Goal: Task Accomplishment & Management: Manage account settings

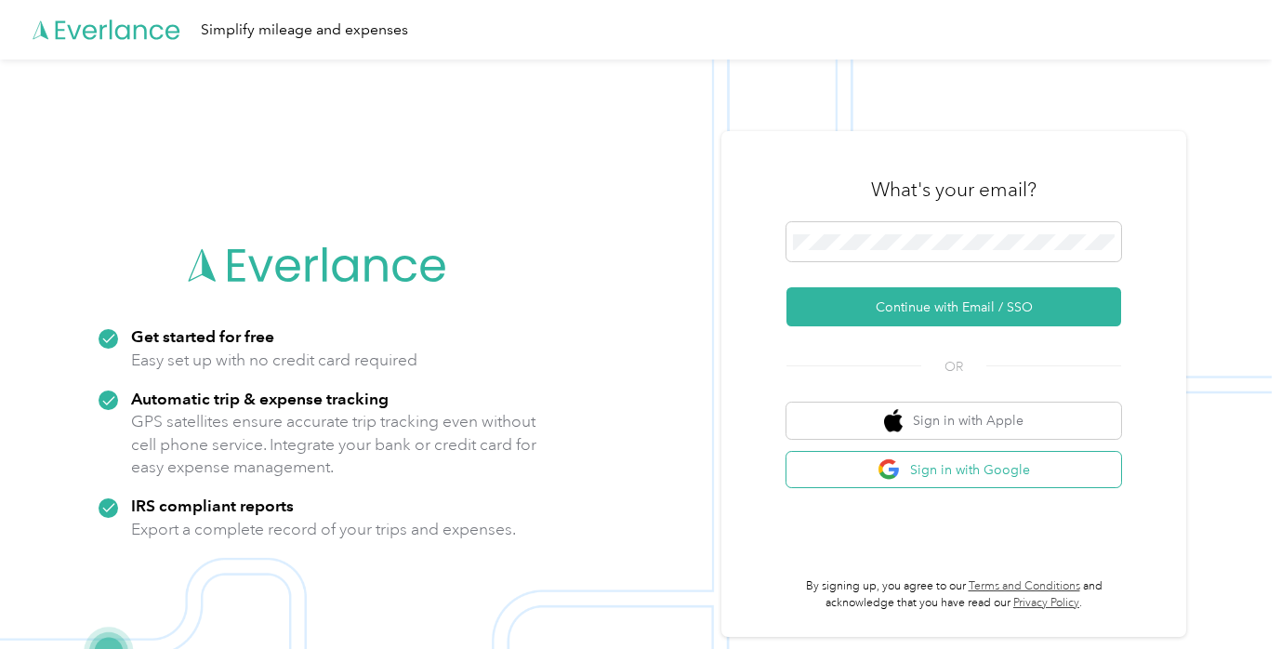
click at [974, 487] on button "Sign in with Google" at bounding box center [953, 470] width 335 height 36
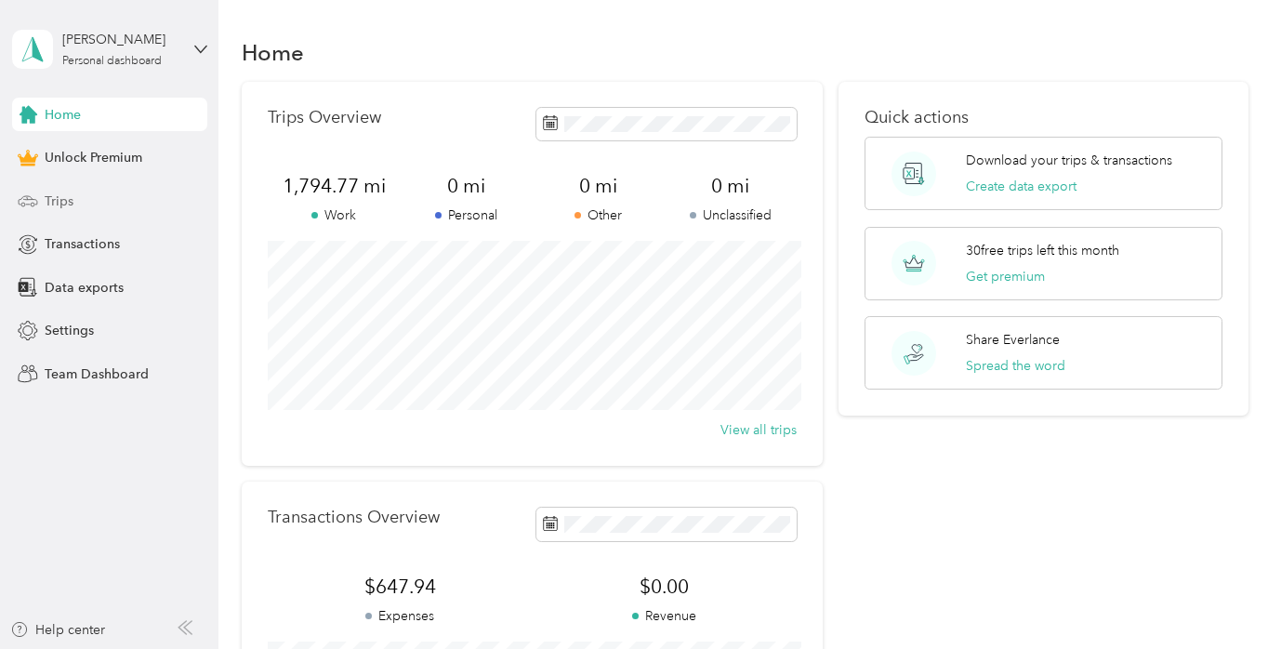
click at [97, 206] on div "Trips" at bounding box center [109, 200] width 195 height 33
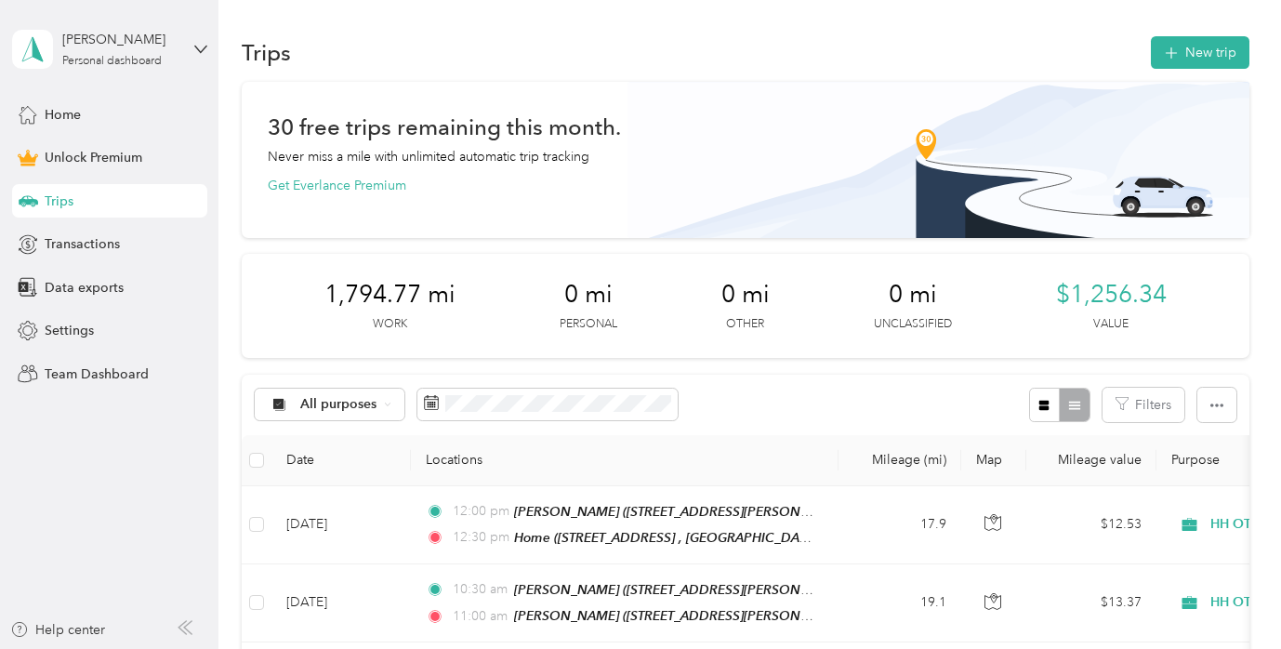
scroll to position [53, 0]
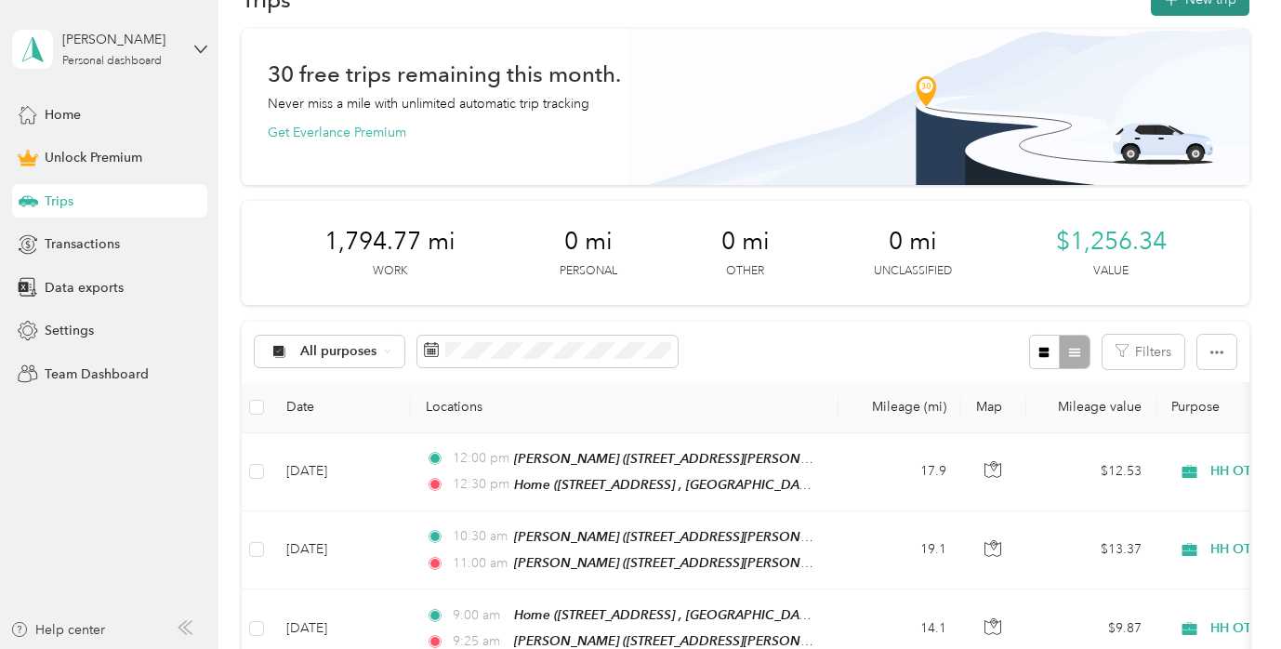
click at [1213, 4] on button "New trip" at bounding box center [1200, -1] width 99 height 33
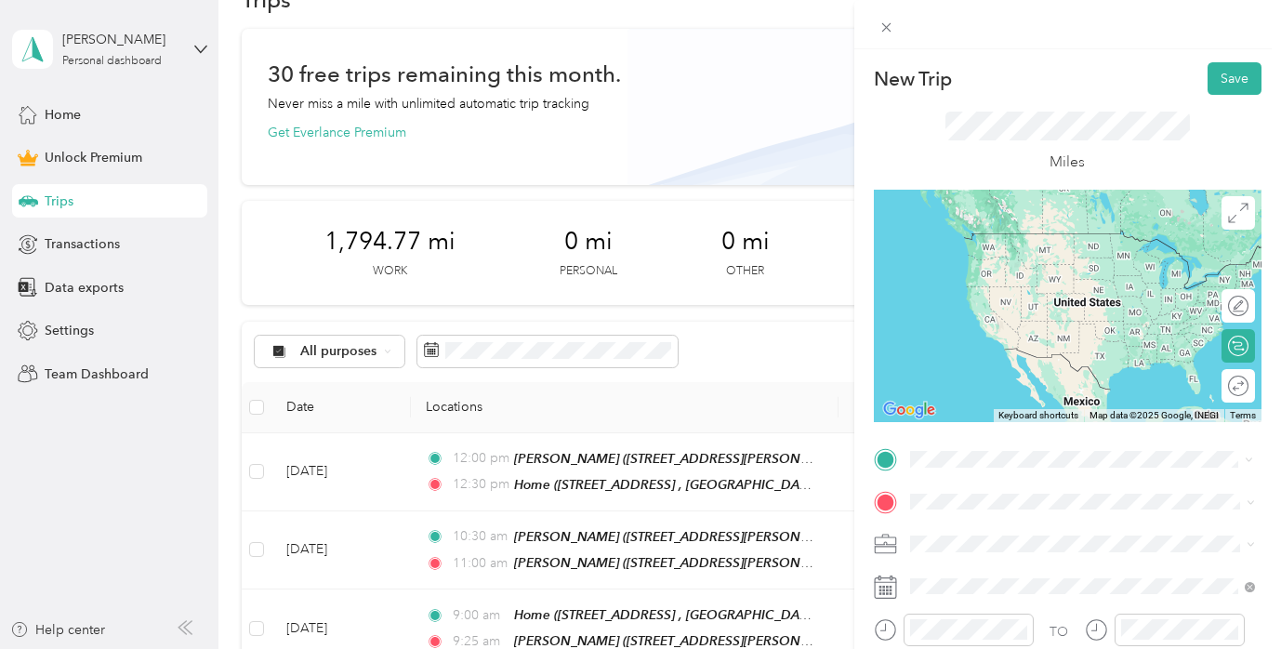
click at [1016, 233] on div "Home" at bounding box center [1096, 239] width 304 height 17
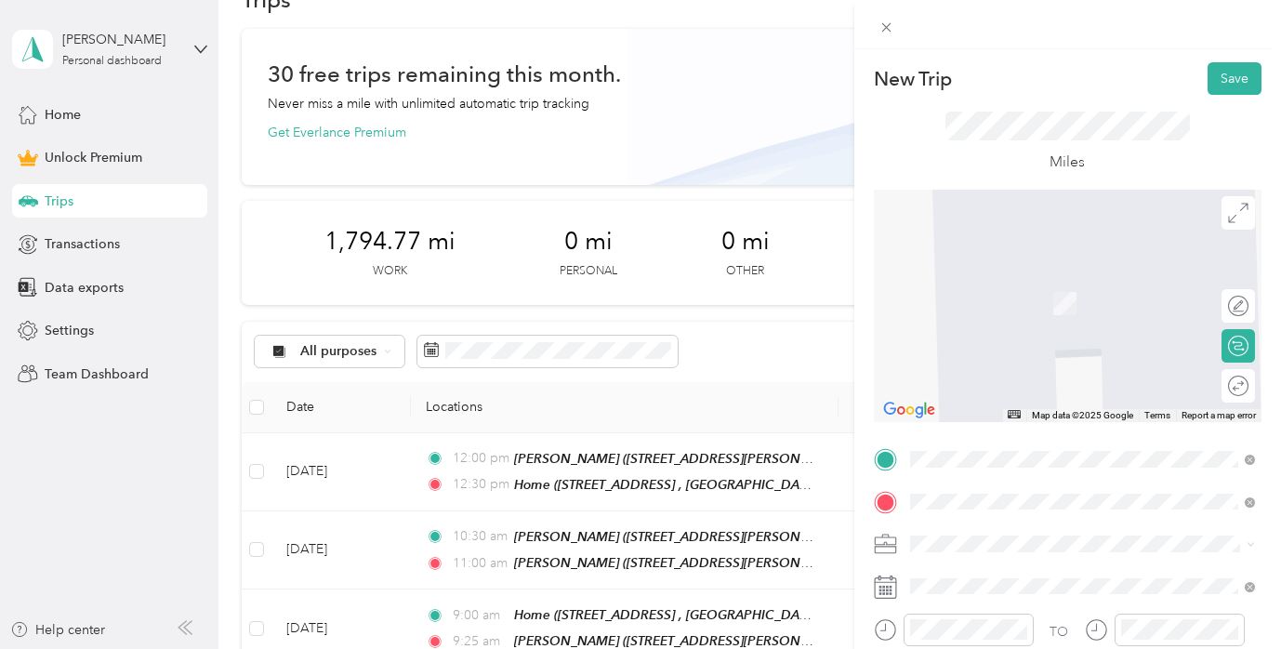
click at [990, 377] on span "[STREET_ADDRESS] , 77016, [GEOGRAPHIC_DATA], [GEOGRAPHIC_DATA], [GEOGRAPHIC_DAT…" at bounding box center [1083, 380] width 279 height 55
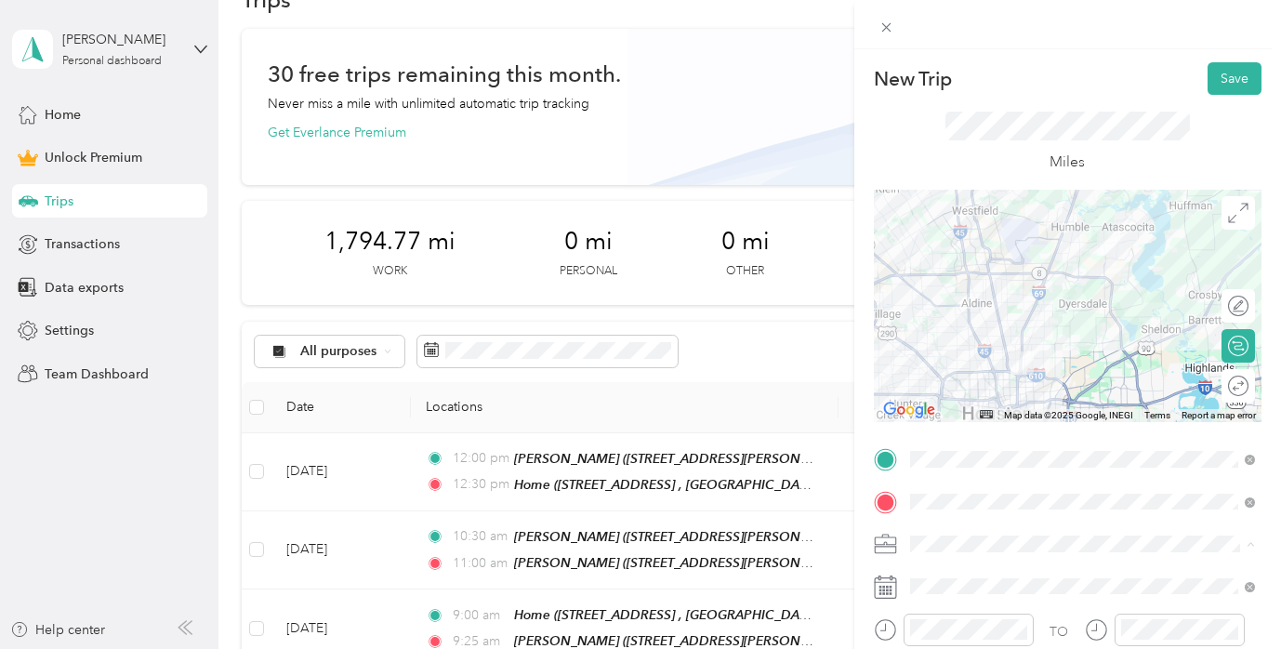
click at [953, 350] on div "HH OT" at bounding box center [1083, 348] width 332 height 20
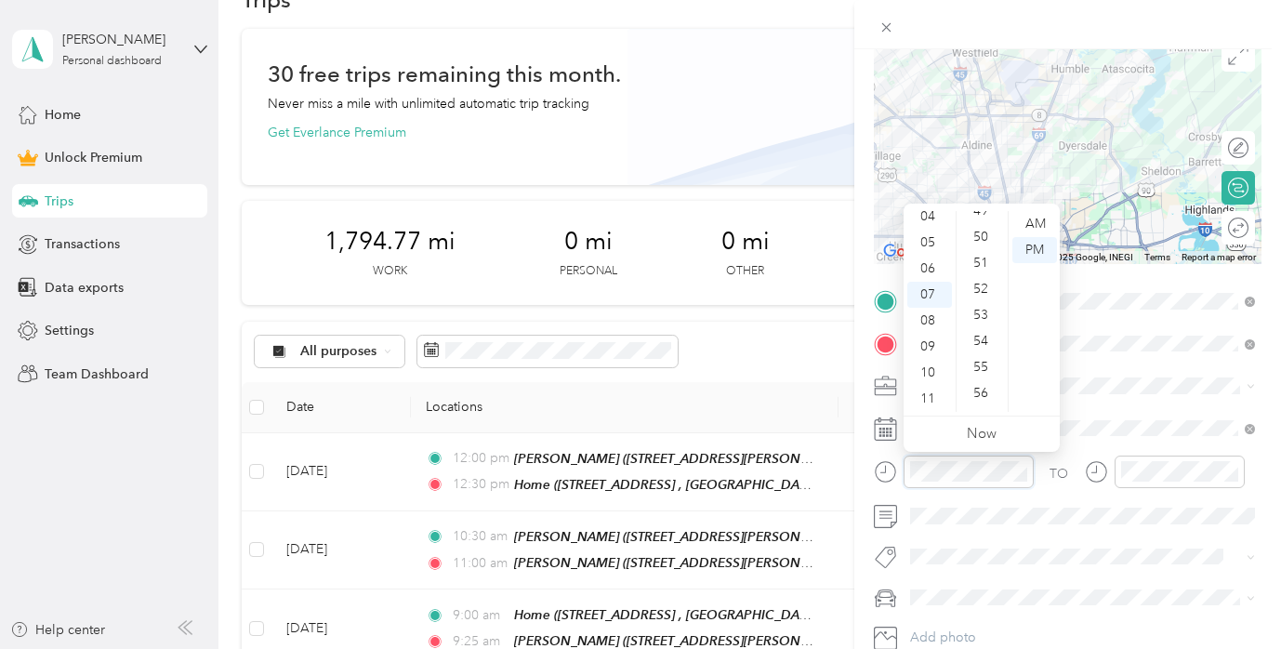
scroll to position [1345, 0]
click at [985, 240] on div "50" at bounding box center [982, 252] width 45 height 26
click at [1022, 230] on div "AM" at bounding box center [1034, 224] width 45 height 26
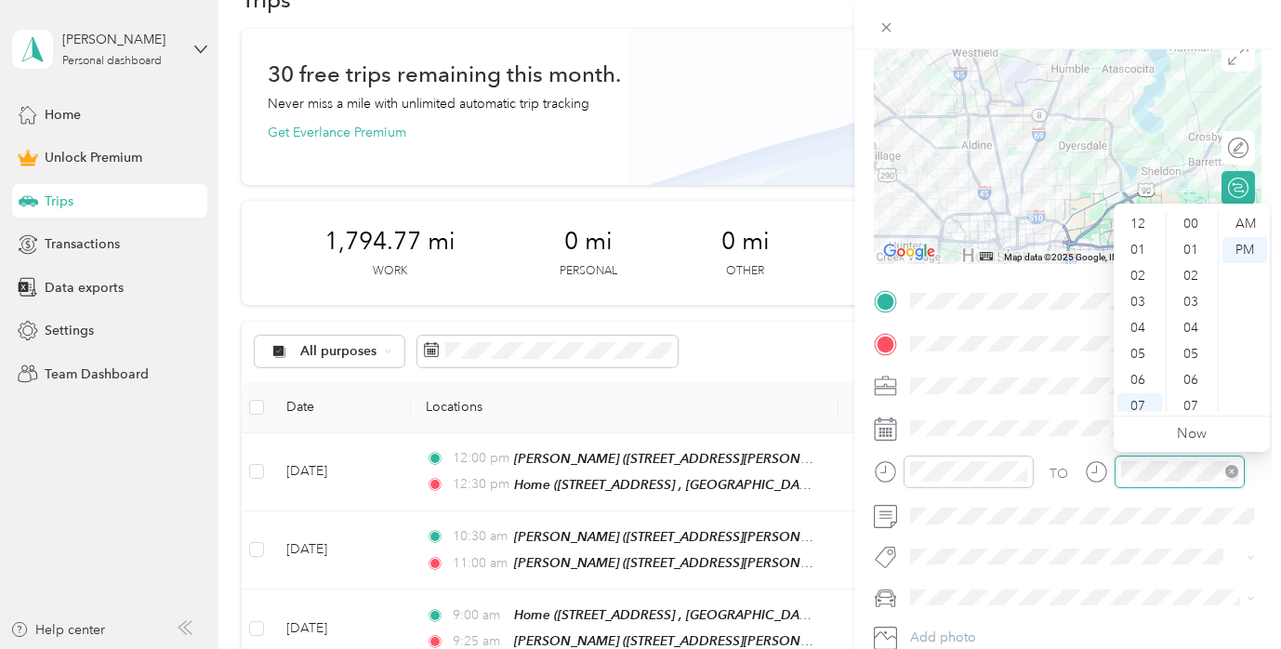
scroll to position [112, 0]
click at [1147, 318] on div "08" at bounding box center [1139, 321] width 45 height 26
click at [1247, 224] on div "AM" at bounding box center [1244, 224] width 45 height 26
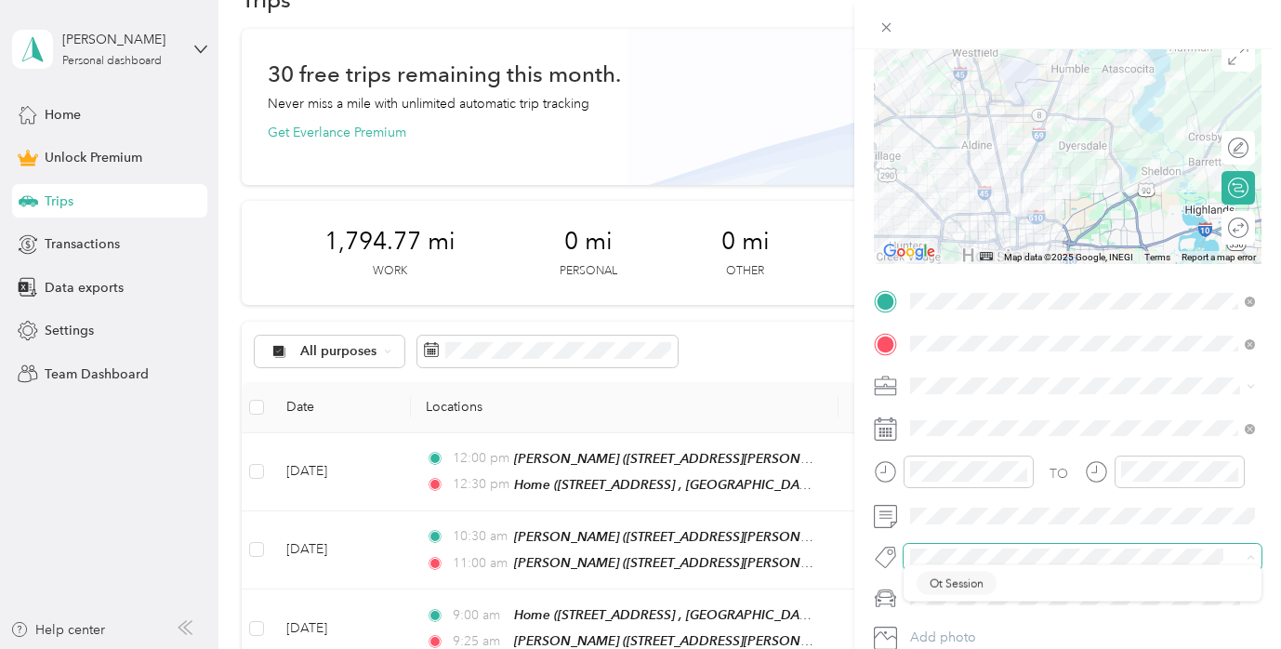
click at [960, 547] on span at bounding box center [1067, 557] width 327 height 20
click at [968, 587] on span "Ot Session" at bounding box center [957, 589] width 54 height 17
click at [968, 587] on span at bounding box center [1083, 601] width 358 height 30
click at [964, 648] on div "New Trip Save This trip cannot be edited because it is either under review, app…" at bounding box center [636, 649] width 1272 height 0
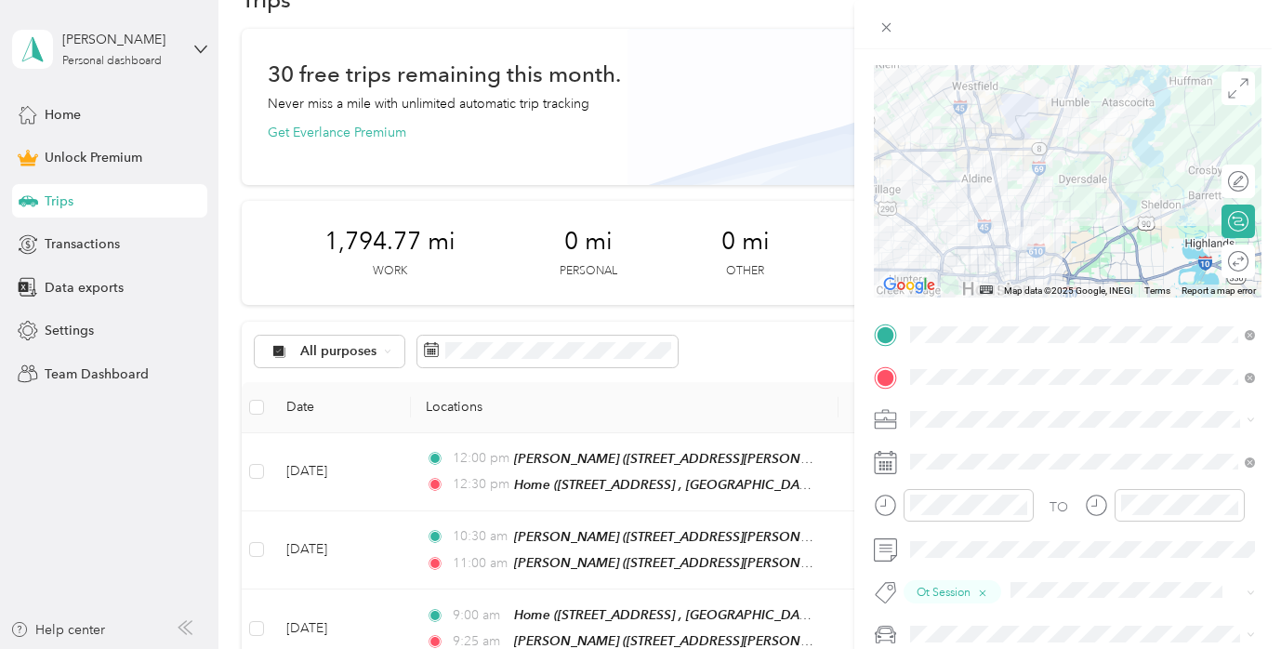
scroll to position [0, 0]
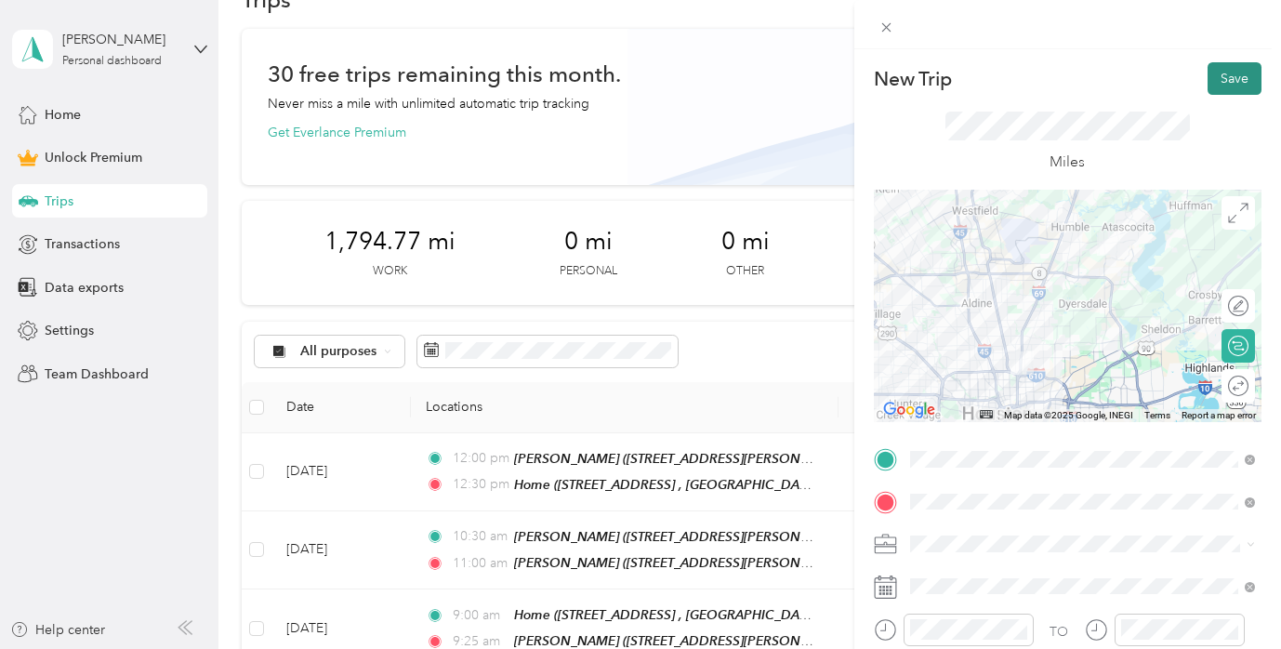
click at [1225, 69] on button "Save" at bounding box center [1235, 78] width 54 height 33
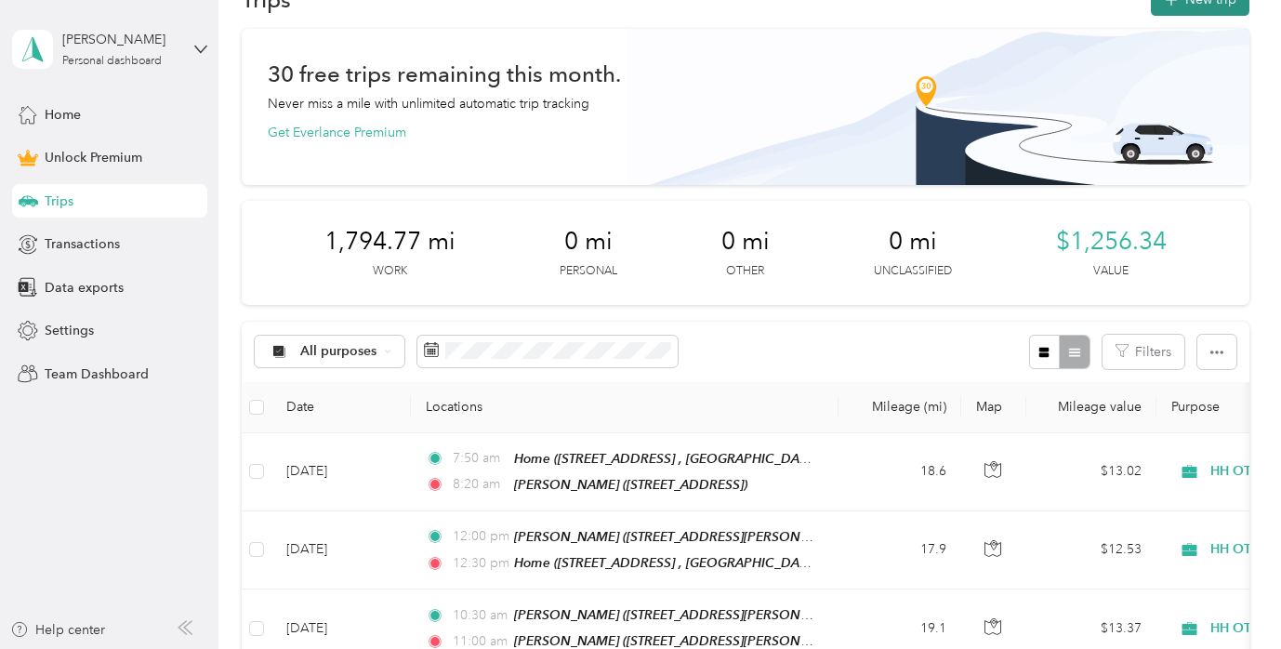
click at [1210, 7] on button "New trip" at bounding box center [1200, -1] width 99 height 33
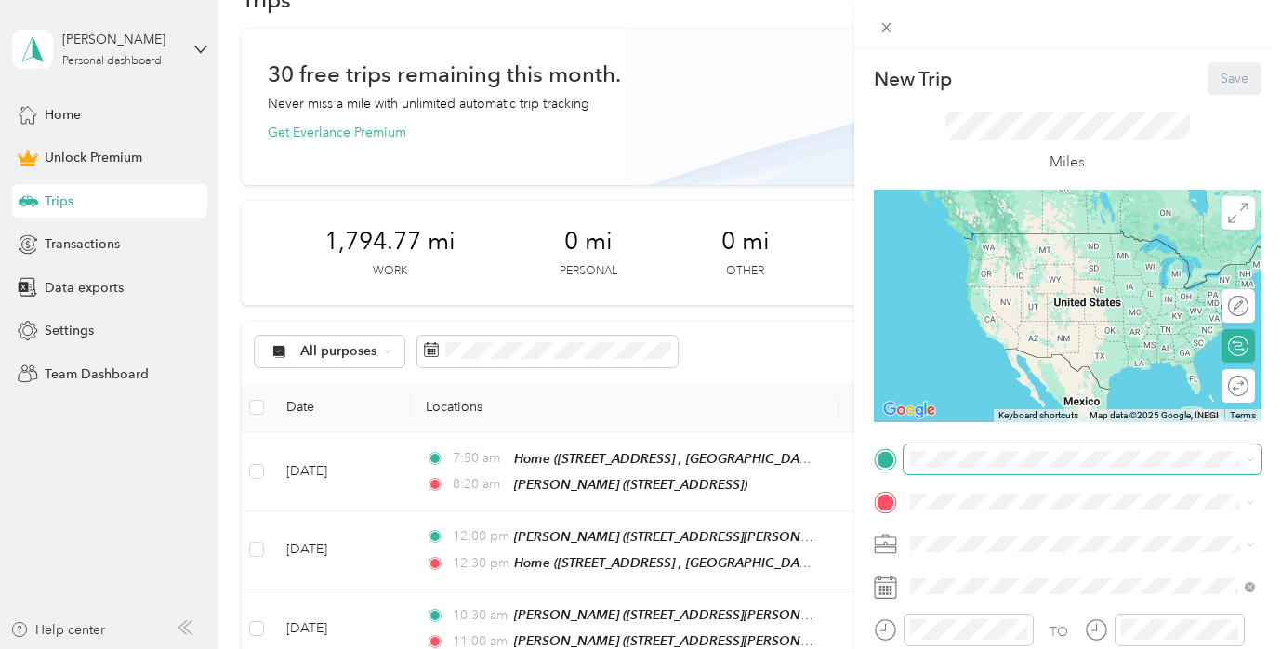
click at [1019, 471] on span at bounding box center [1083, 459] width 358 height 30
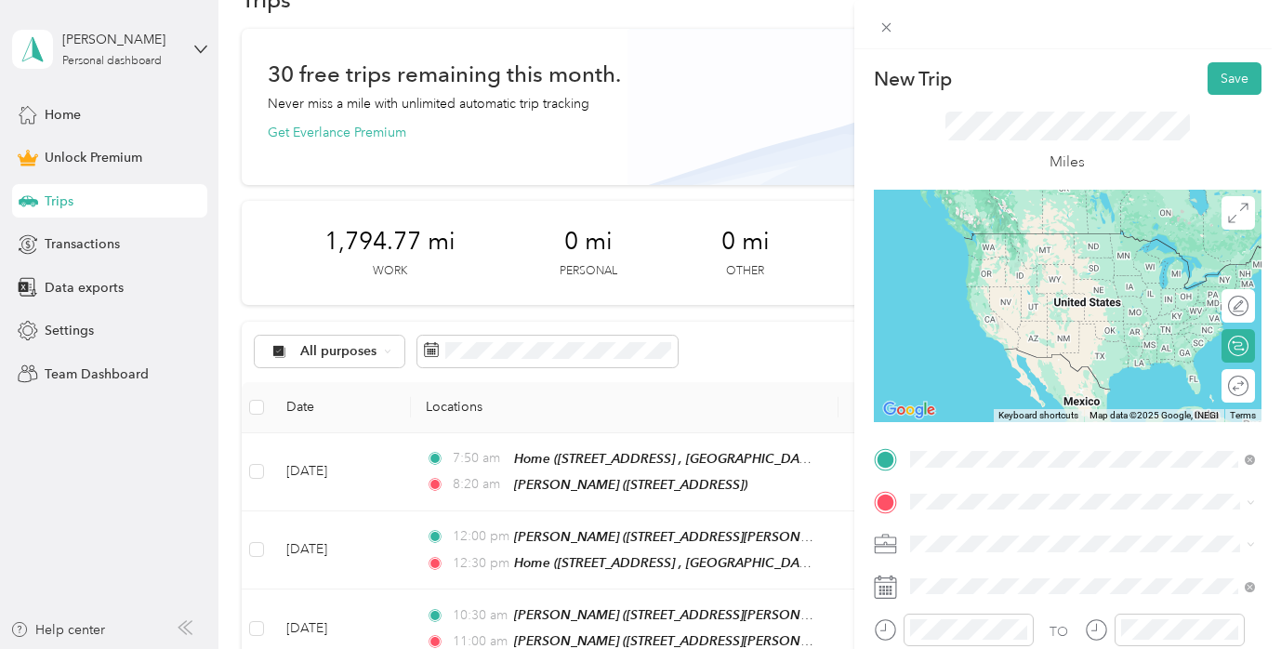
click at [1010, 307] on strong "[PERSON_NAME]" at bounding box center [999, 298] width 110 height 17
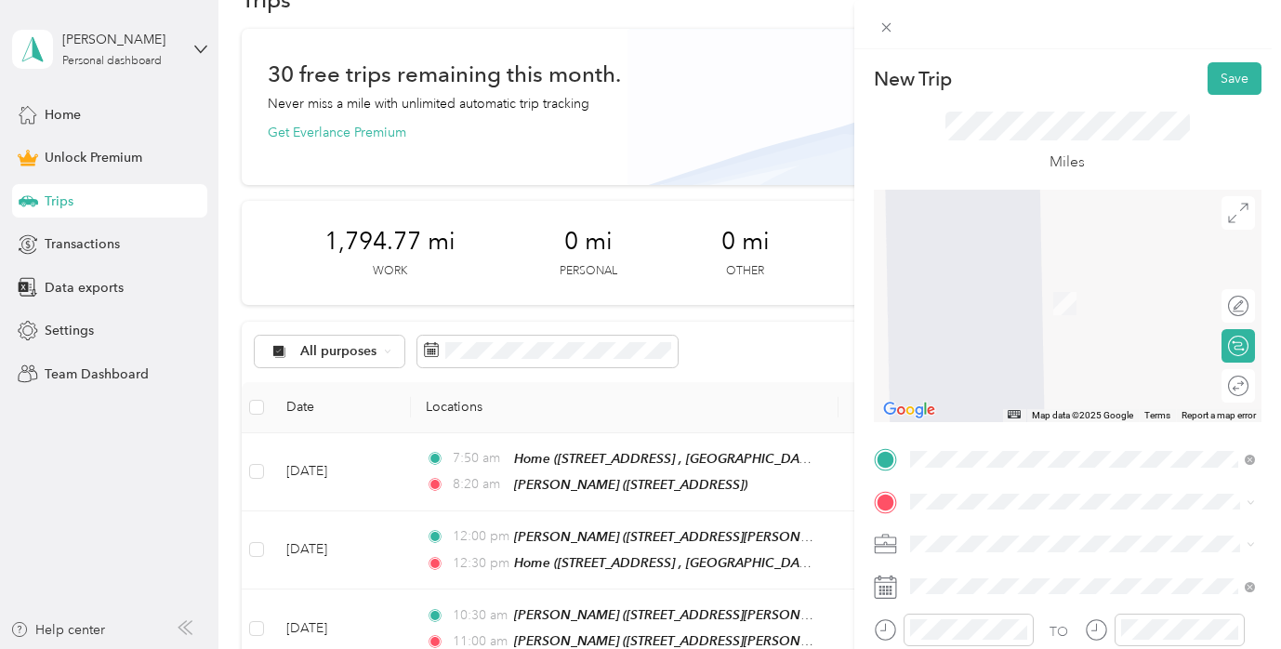
scroll to position [3, 0]
click at [1058, 352] on span "[STREET_ADDRESS][US_STATE]" at bounding box center [1037, 344] width 186 height 17
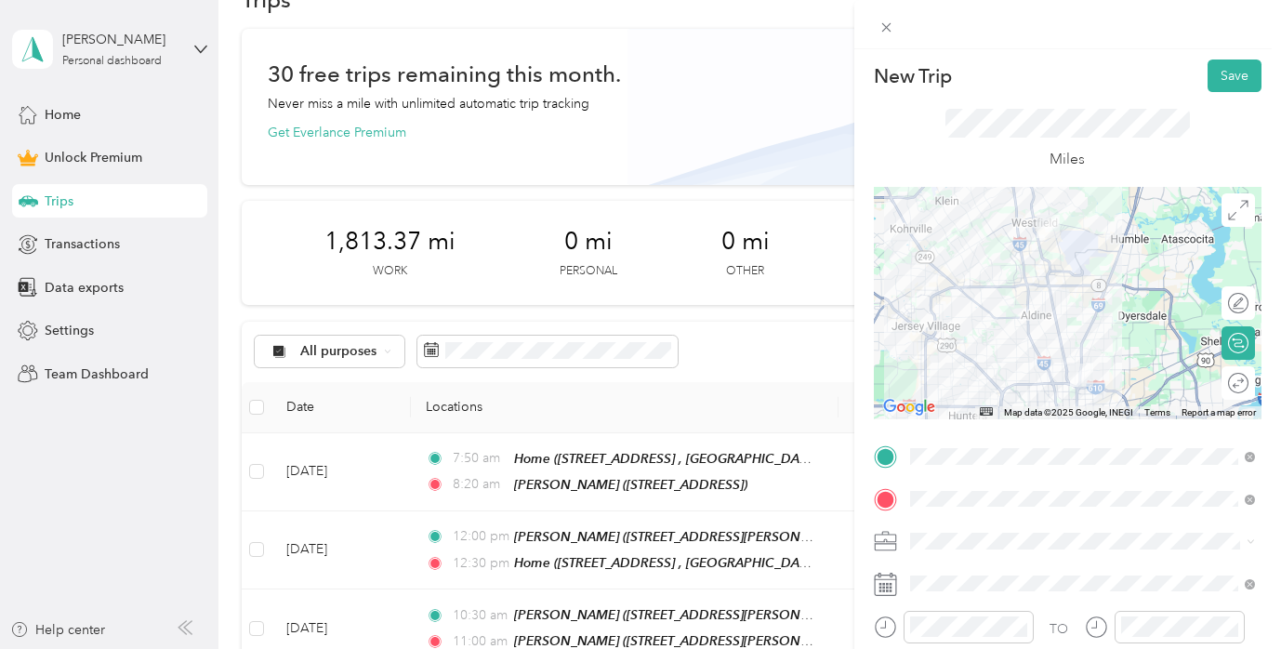
click at [988, 351] on li "HH OT" at bounding box center [1083, 340] width 358 height 33
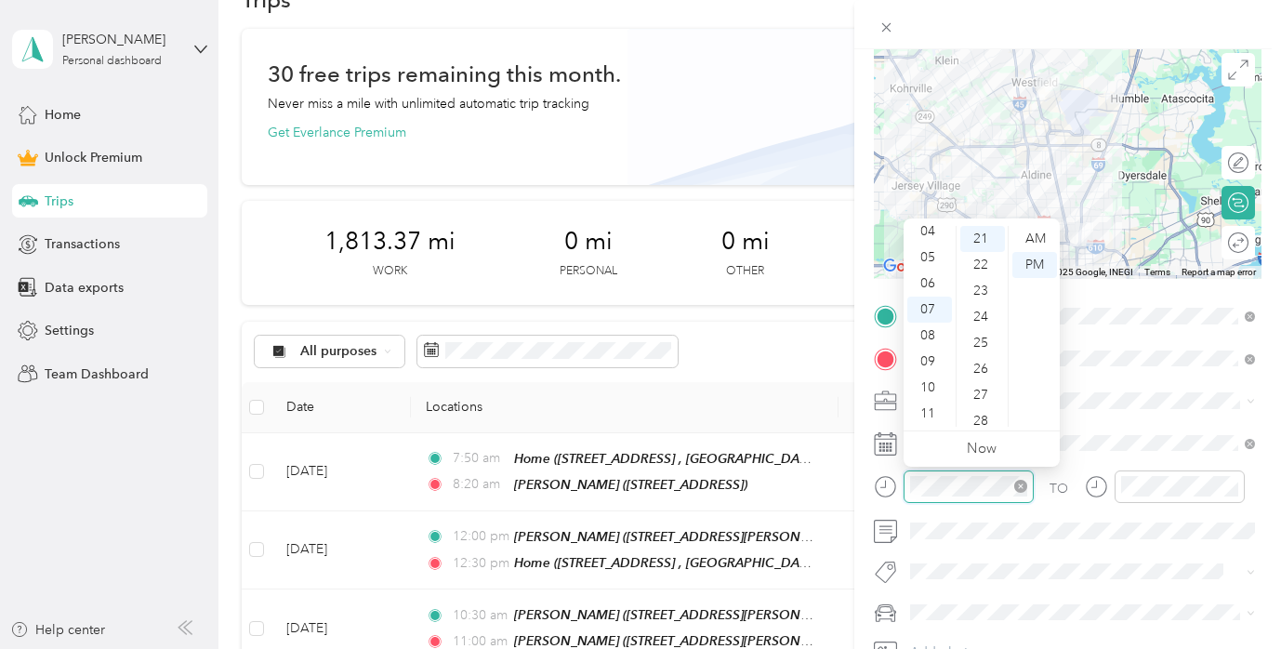
scroll to position [547, 0]
click at [932, 357] on div "09" at bounding box center [929, 362] width 45 height 26
click at [982, 233] on div "20" at bounding box center [982, 230] width 45 height 26
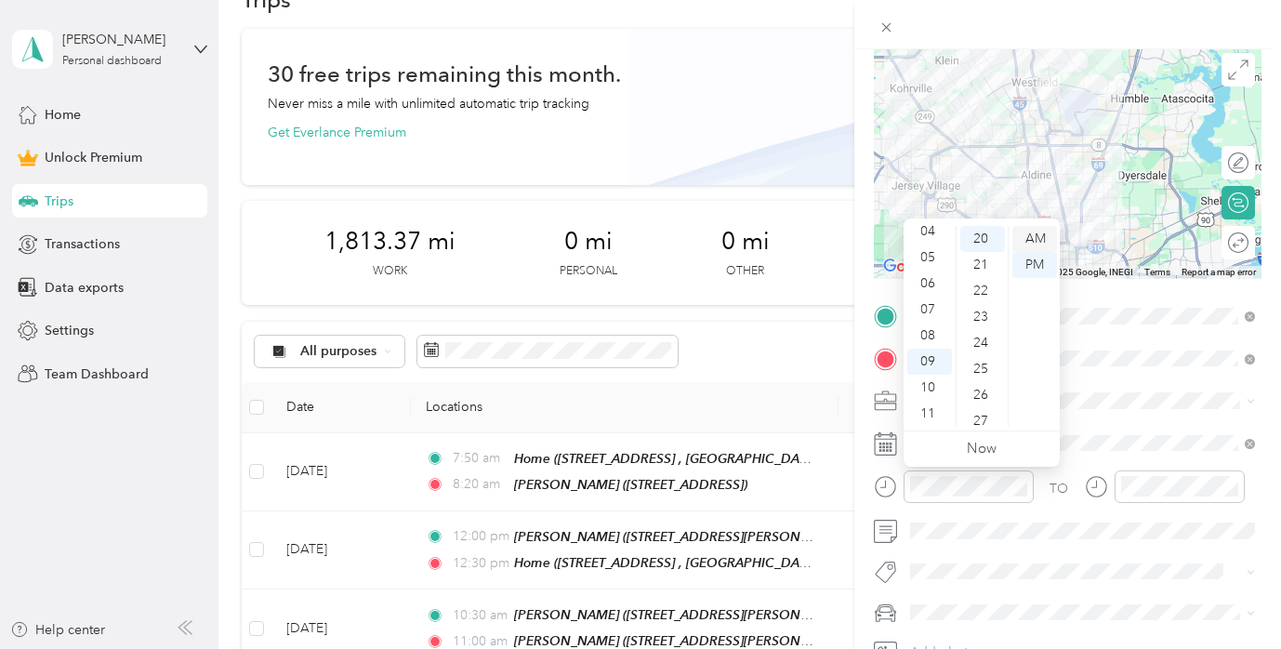
click at [1032, 234] on div "AM" at bounding box center [1034, 239] width 45 height 26
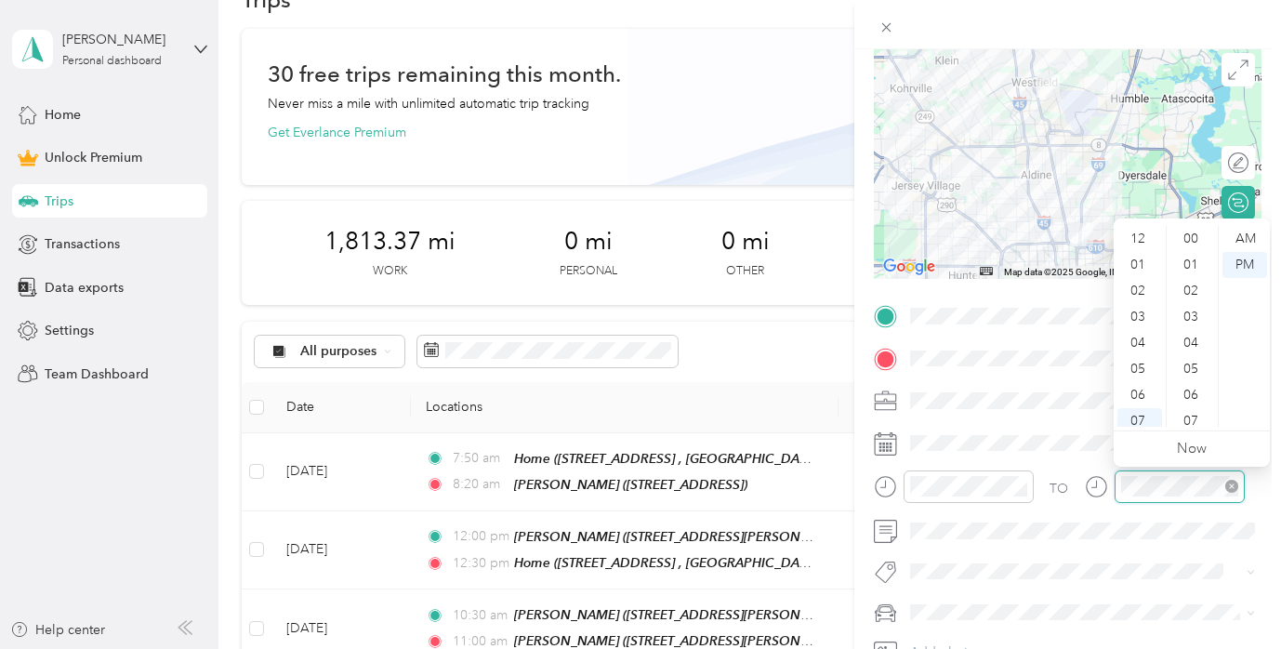
scroll to position [112, 0]
click at [1143, 369] on div "09" at bounding box center [1139, 362] width 45 height 26
click at [1186, 296] on div "45" at bounding box center [1192, 298] width 45 height 26
click at [1194, 286] on div "50" at bounding box center [1192, 284] width 45 height 26
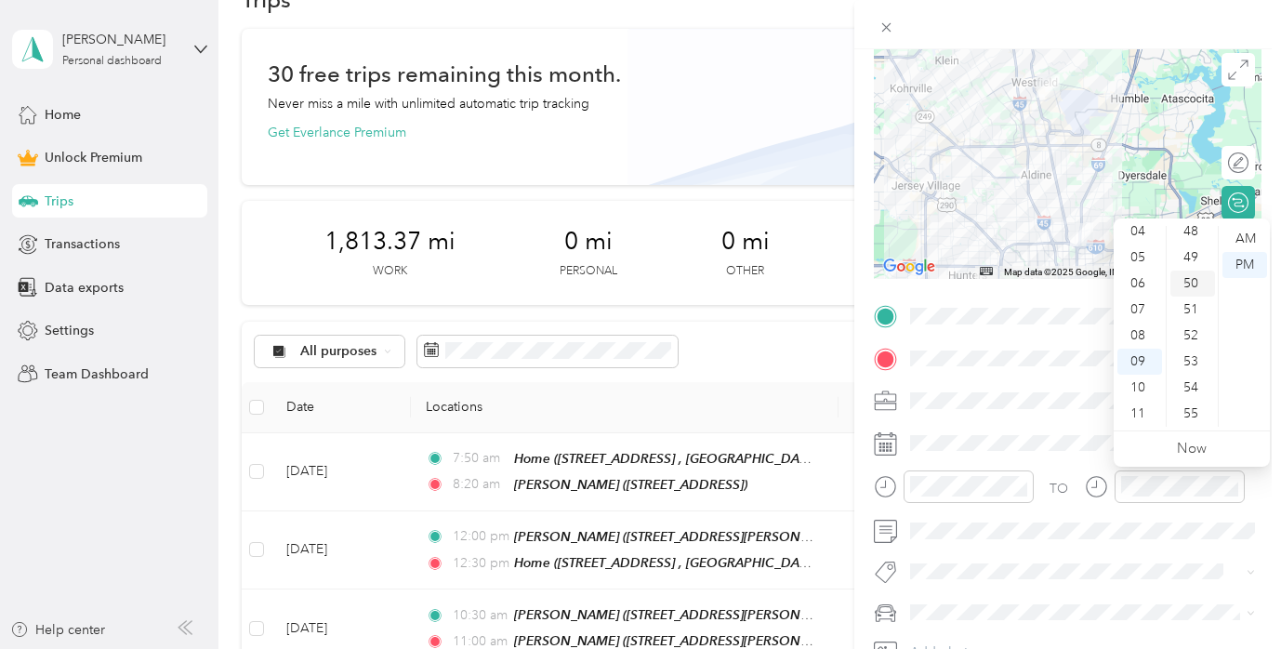
scroll to position [1301, 0]
click at [1254, 233] on div "AM" at bounding box center [1244, 239] width 45 height 26
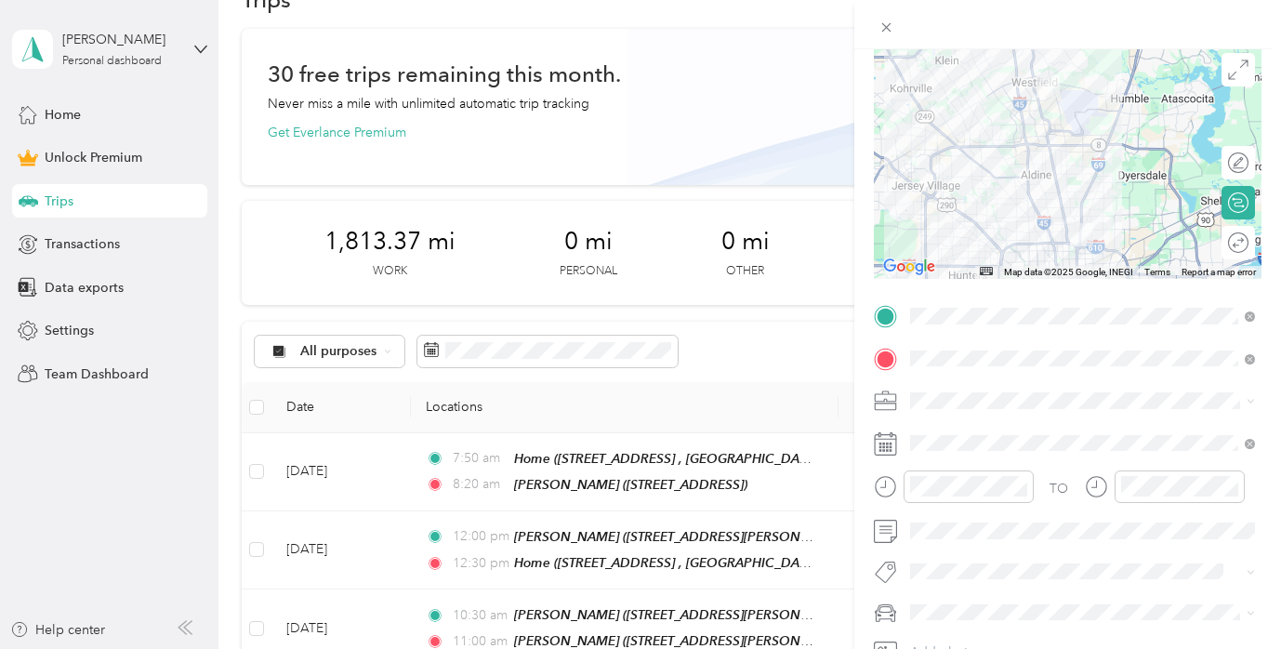
click at [962, 648] on div "New Trip Save This trip cannot be edited because it is either under review, app…" at bounding box center [636, 649] width 1272 height 0
click at [972, 571] on span "[PERSON_NAME]’s Car" at bounding box center [984, 576] width 135 height 16
click at [972, 562] on span at bounding box center [1067, 571] width 327 height 20
click at [983, 603] on span "Ot Session" at bounding box center [957, 599] width 54 height 17
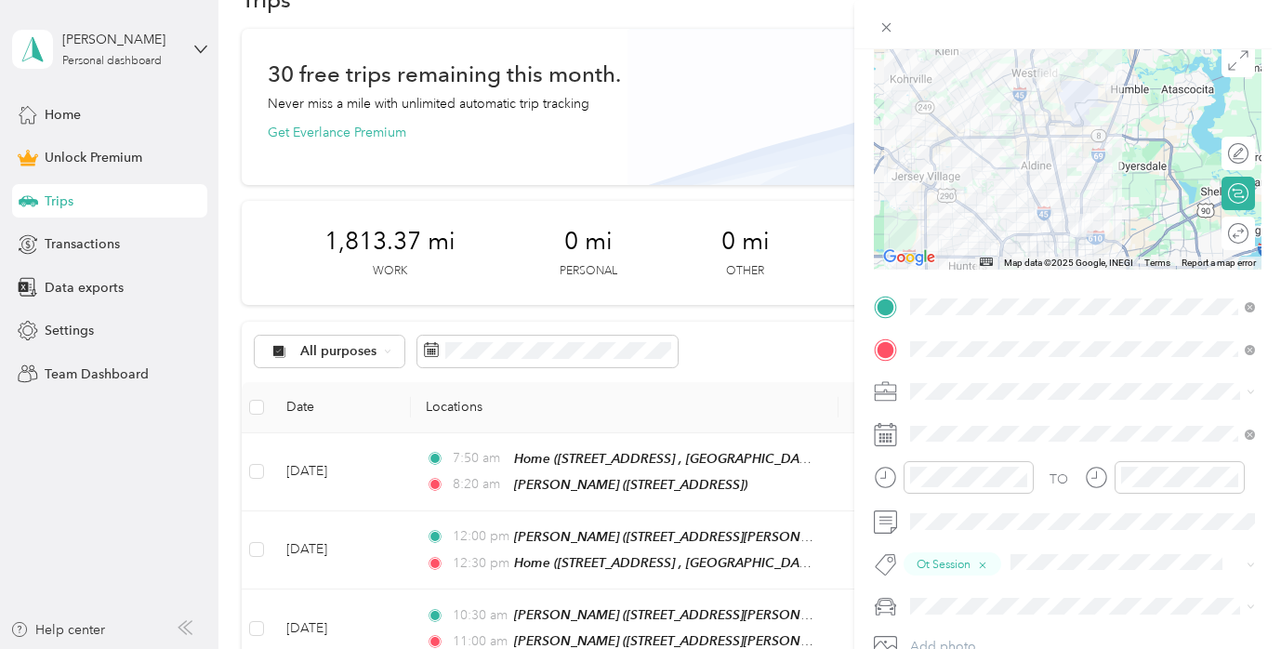
scroll to position [0, 0]
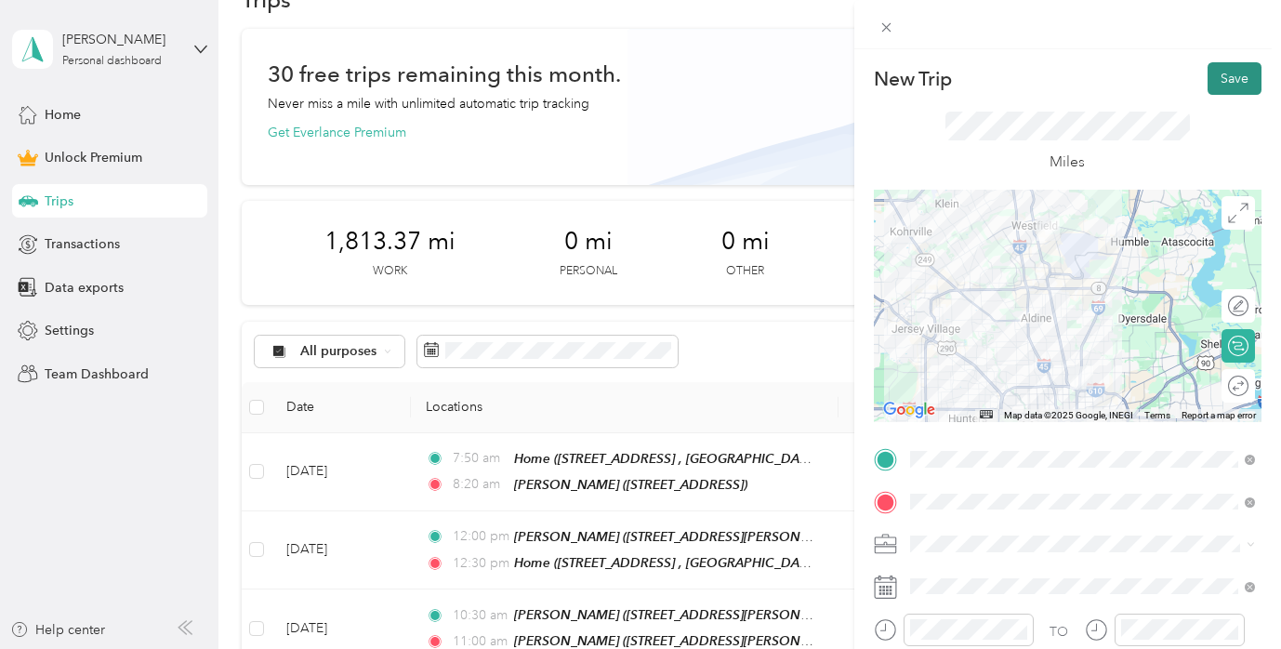
click at [1236, 85] on button "Save" at bounding box center [1235, 78] width 54 height 33
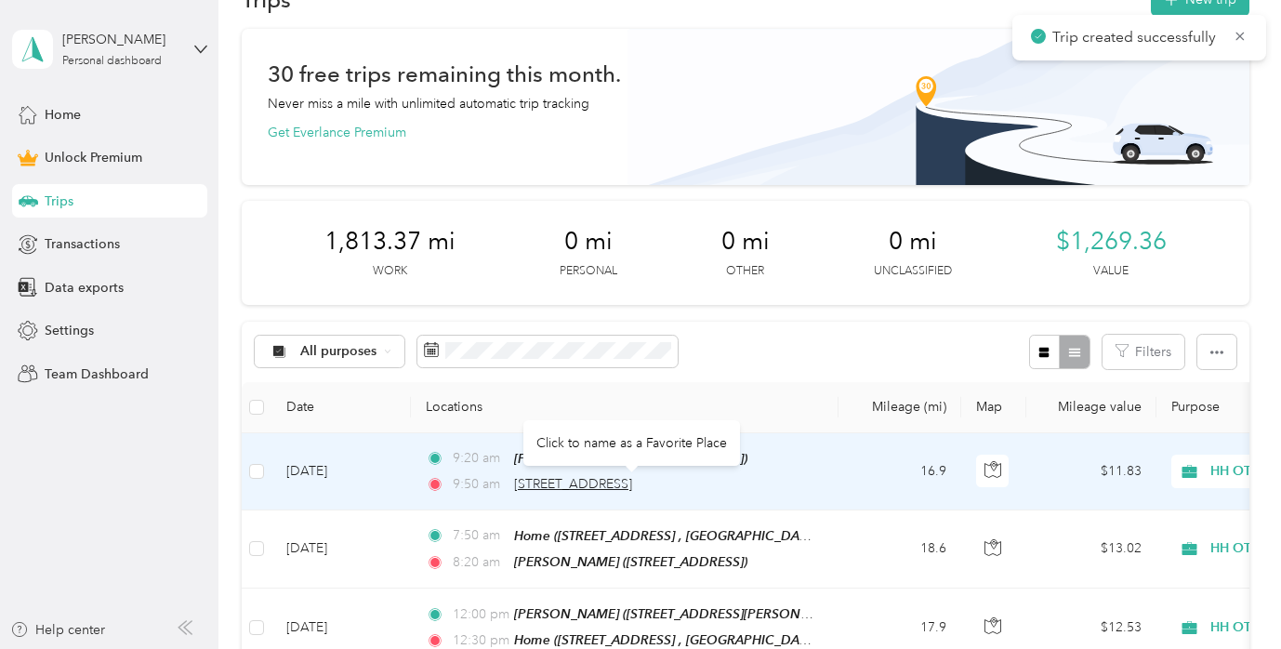
click at [632, 482] on span "[STREET_ADDRESS]" at bounding box center [573, 484] width 118 height 16
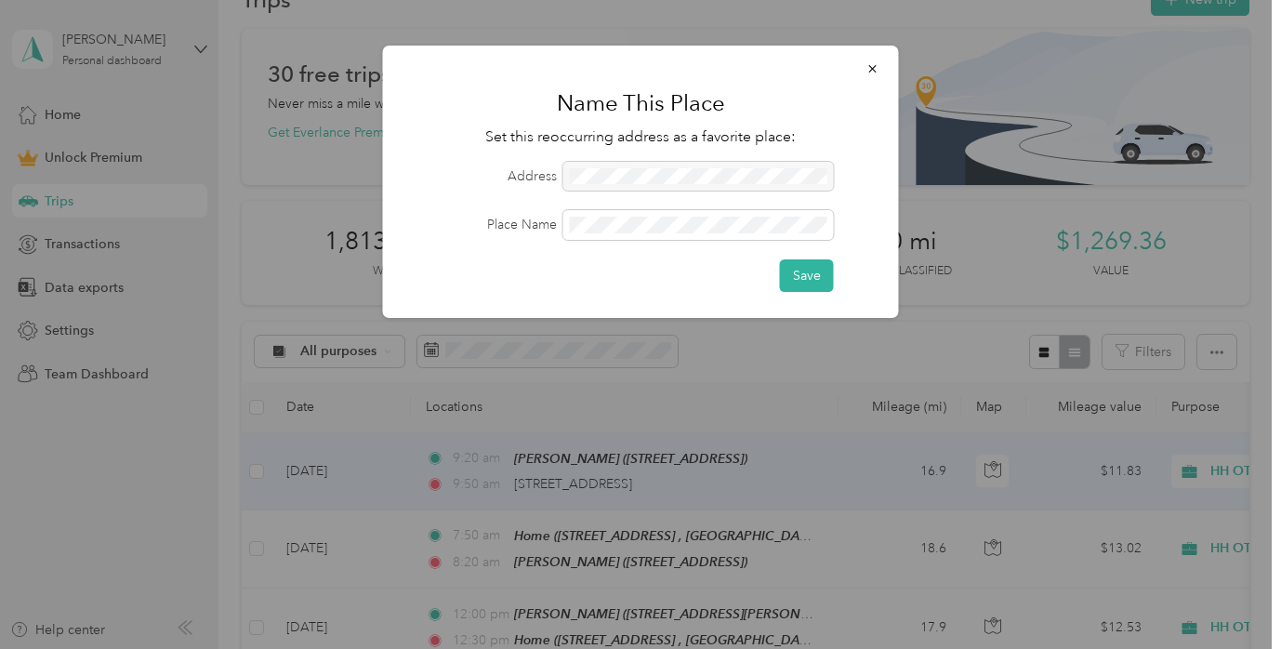
click at [721, 176] on div at bounding box center [698, 177] width 271 height 30
click at [780, 259] on button "Save" at bounding box center [807, 275] width 54 height 33
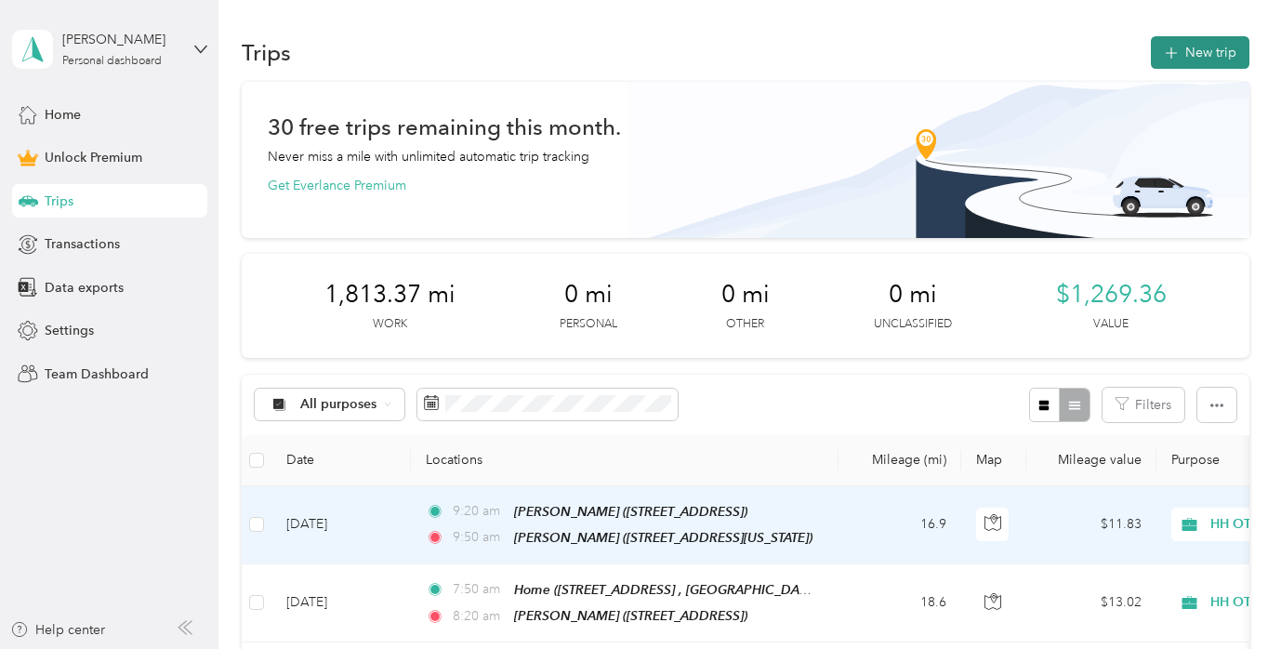
click at [1196, 40] on button "New trip" at bounding box center [1200, 52] width 99 height 33
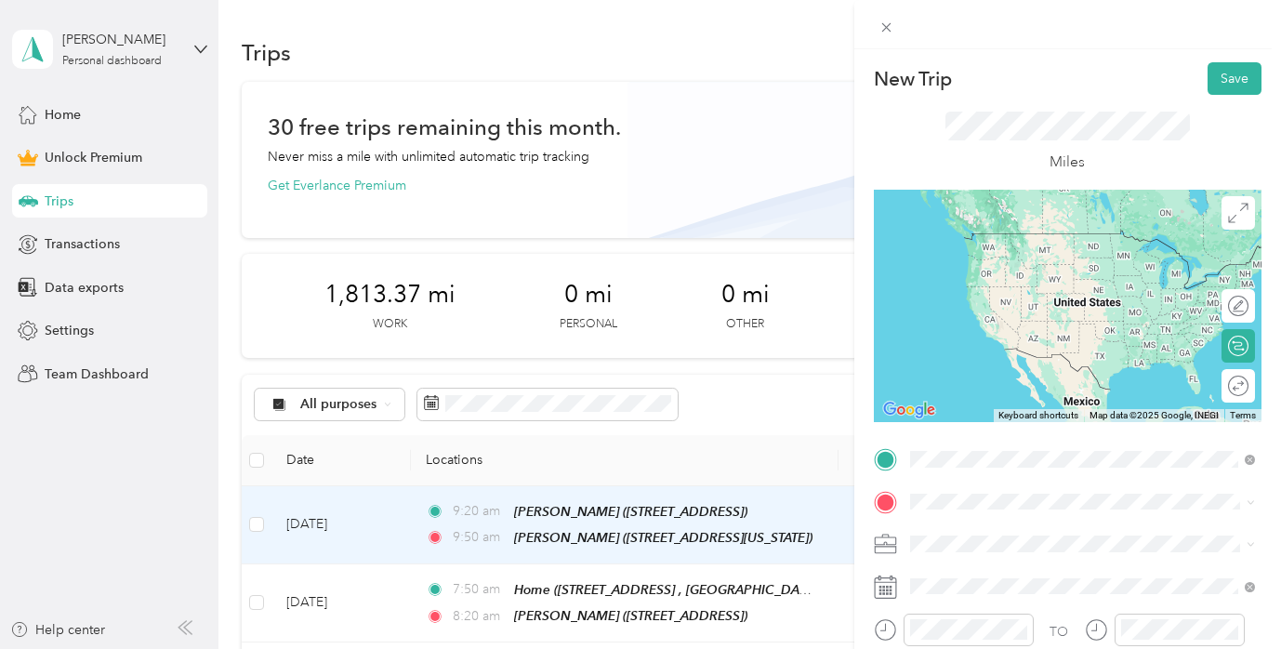
click at [1075, 234] on div "[PERSON_NAME]" at bounding box center [1037, 239] width 186 height 17
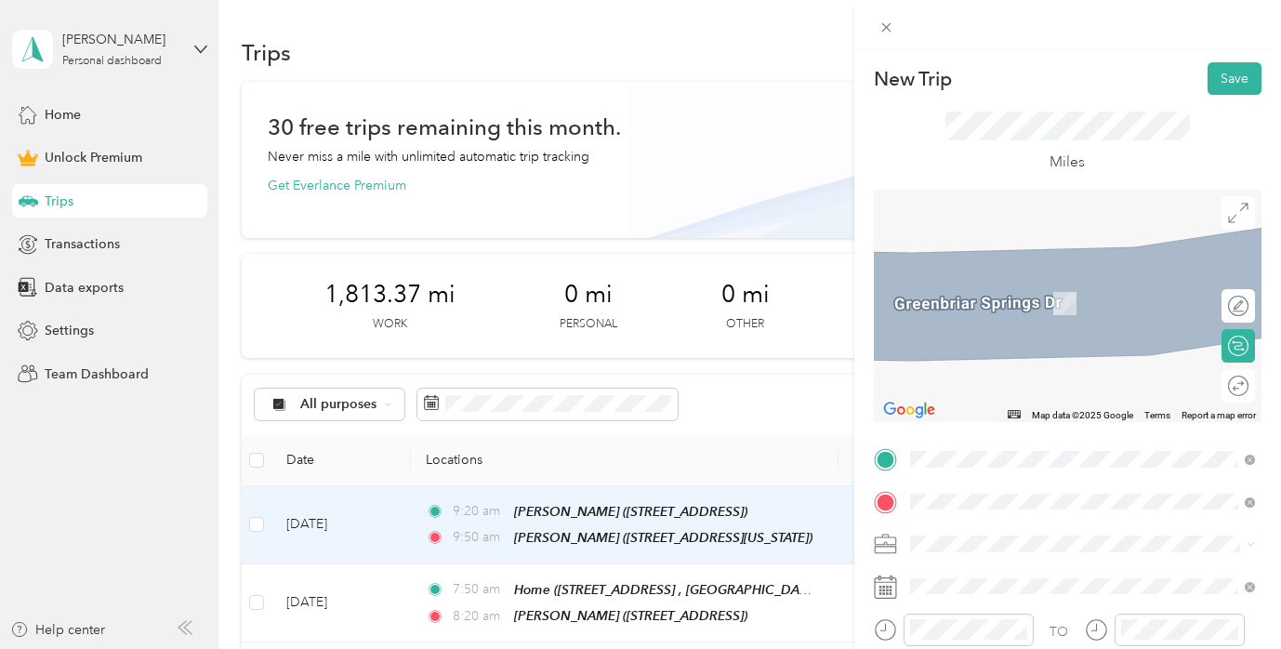
click at [1024, 310] on span "[STREET_ADDRESS][PERSON_NAME]" at bounding box center [1054, 303] width 221 height 16
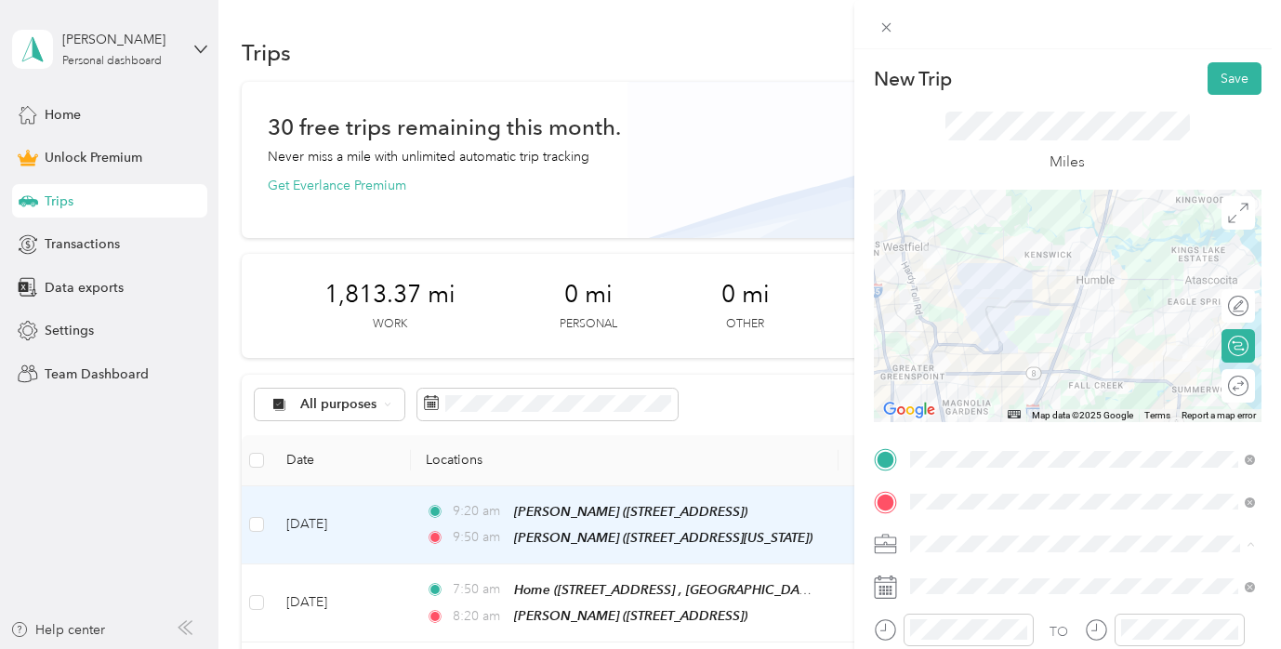
click at [1028, 337] on li "HH OT" at bounding box center [1083, 348] width 358 height 33
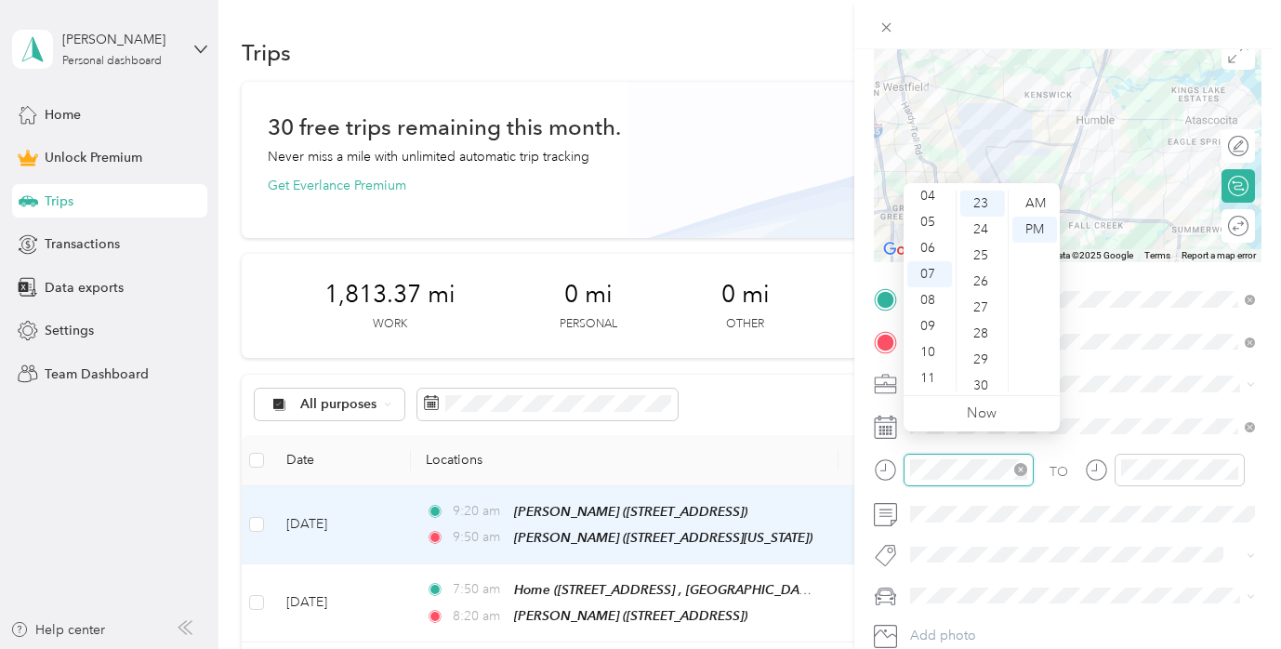
scroll to position [202, 0]
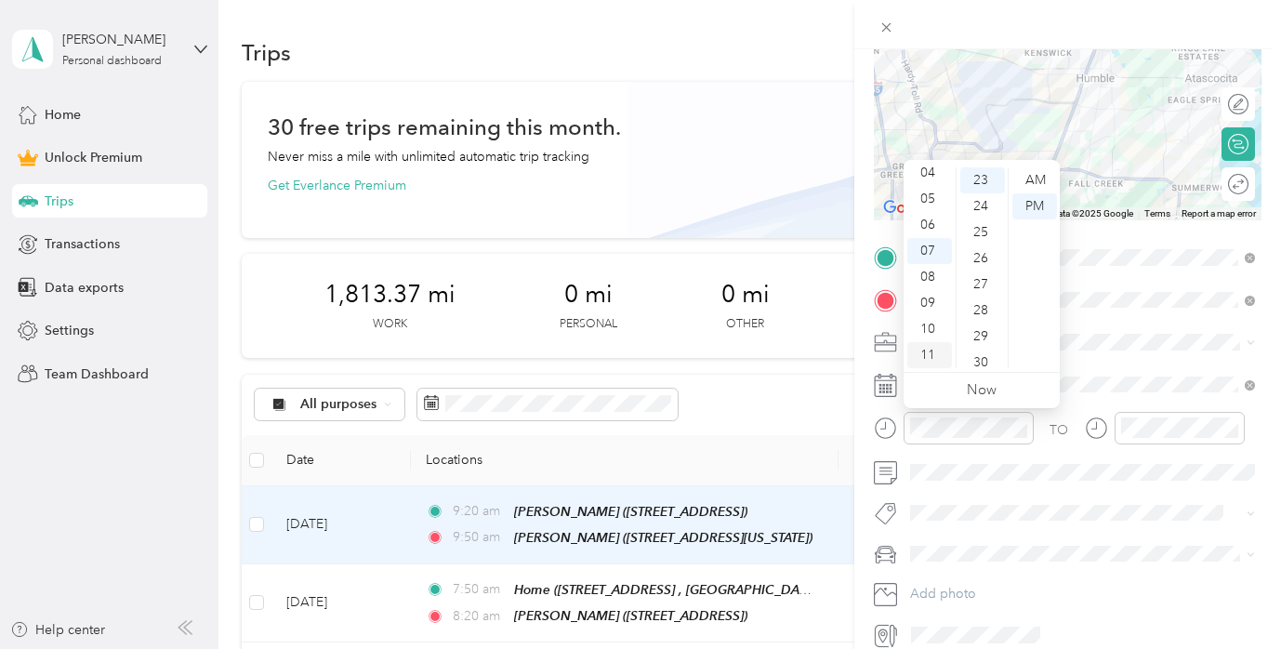
click at [933, 346] on div "11" at bounding box center [929, 355] width 45 height 26
click at [988, 178] on div "00" at bounding box center [982, 180] width 45 height 26
click at [1025, 175] on div "AM" at bounding box center [1034, 180] width 45 height 26
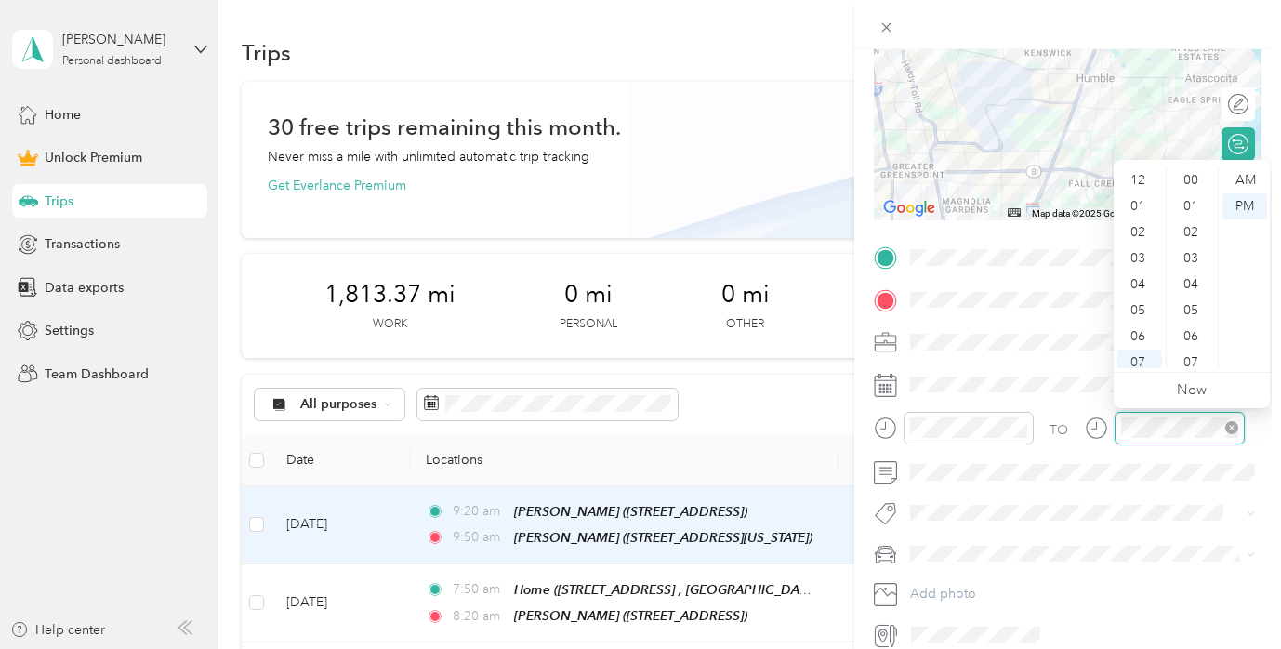
scroll to position [112, 0]
click at [1138, 344] on div "11" at bounding box center [1139, 355] width 45 height 26
click at [1196, 286] on div "30" at bounding box center [1192, 288] width 45 height 26
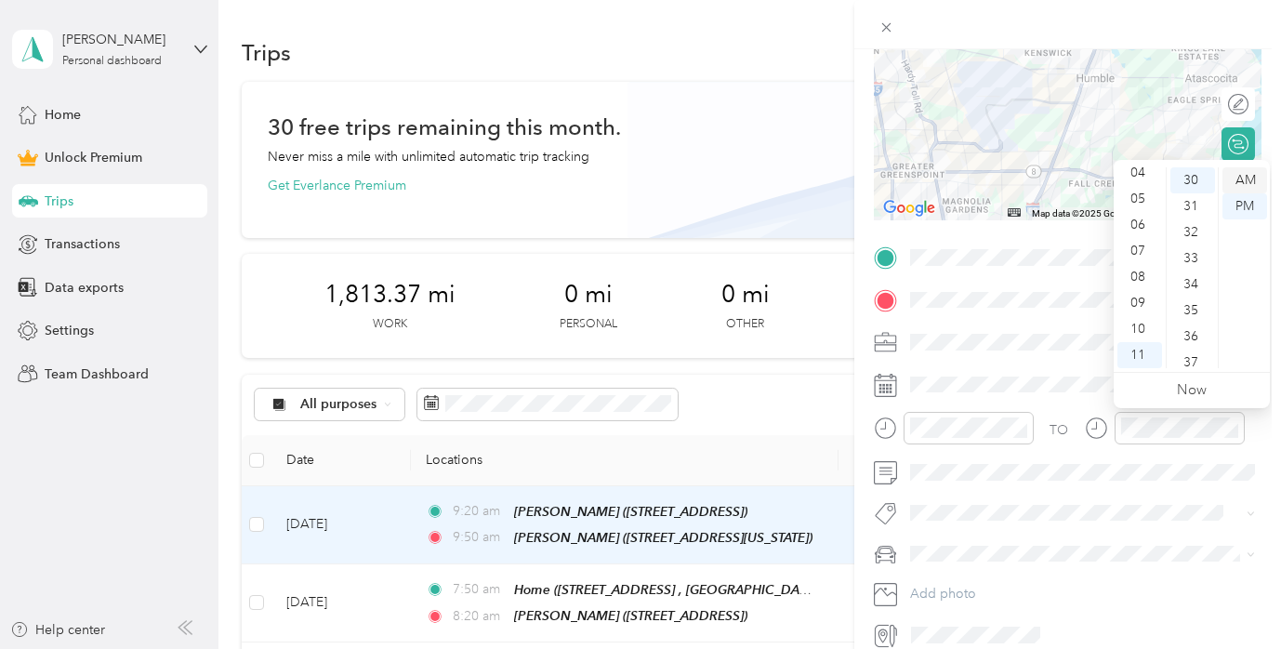
click at [1247, 182] on div "AM" at bounding box center [1244, 180] width 45 height 26
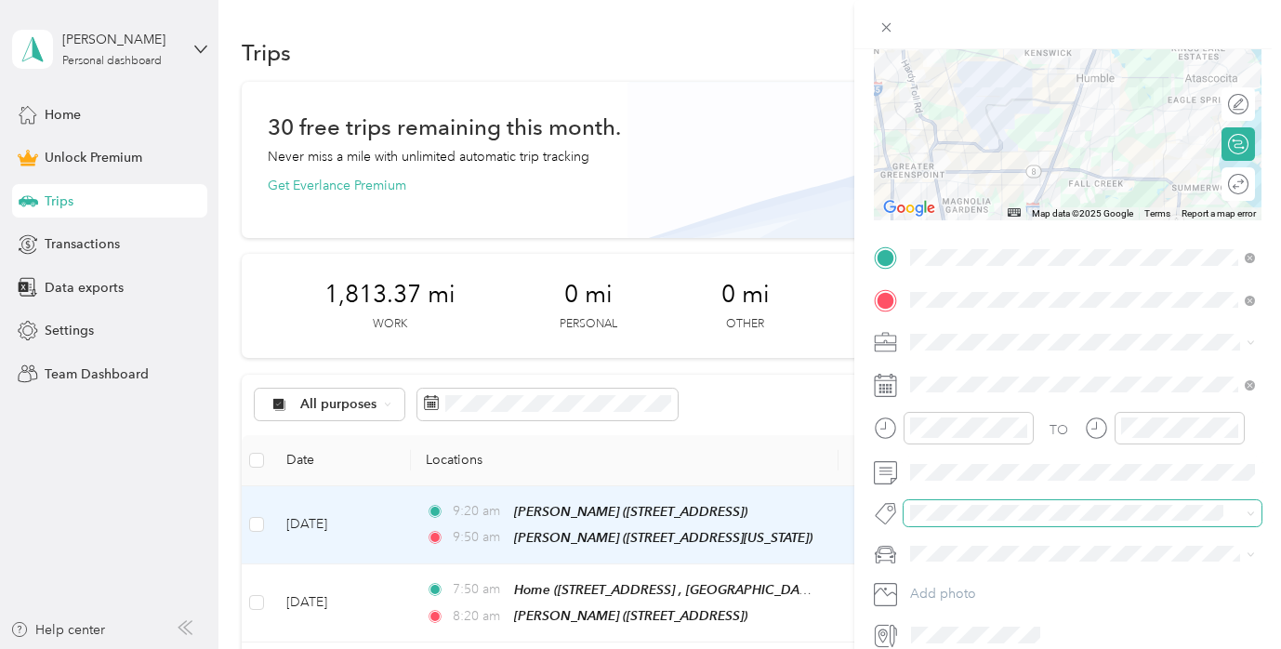
click at [939, 503] on span at bounding box center [1067, 513] width 327 height 20
click at [960, 549] on button "Ot Session" at bounding box center [957, 546] width 80 height 23
click at [963, 595] on li "[PERSON_NAME]’s Car" at bounding box center [1083, 590] width 358 height 33
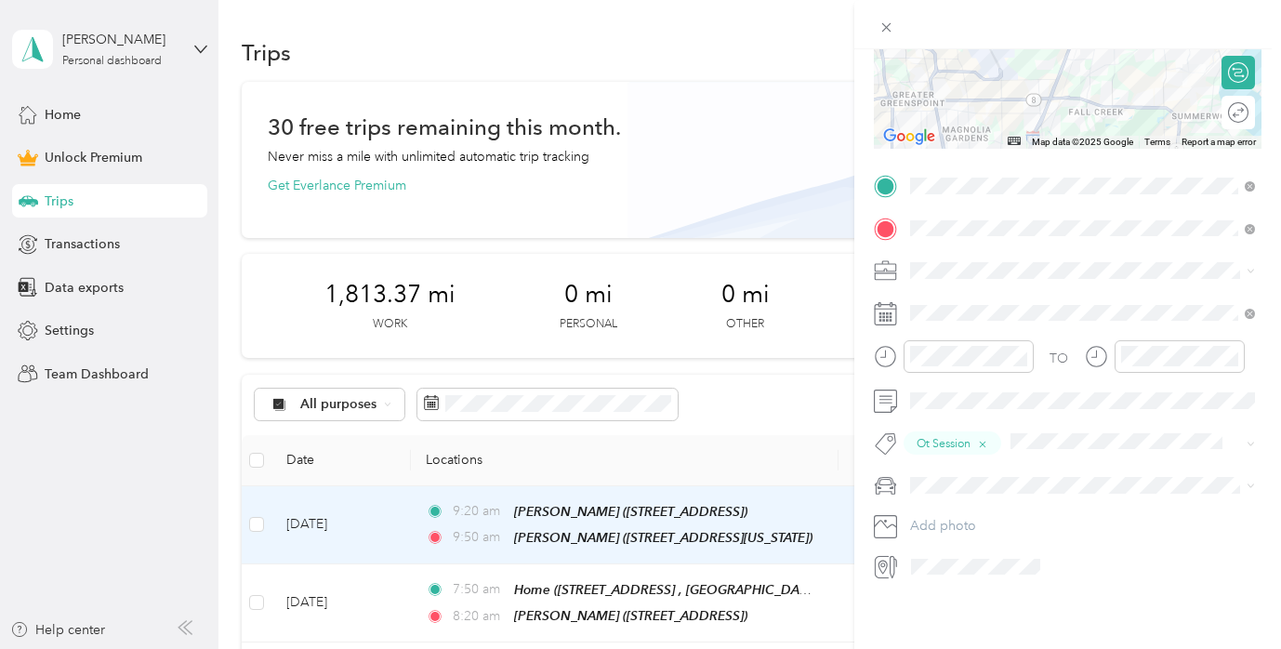
scroll to position [0, 0]
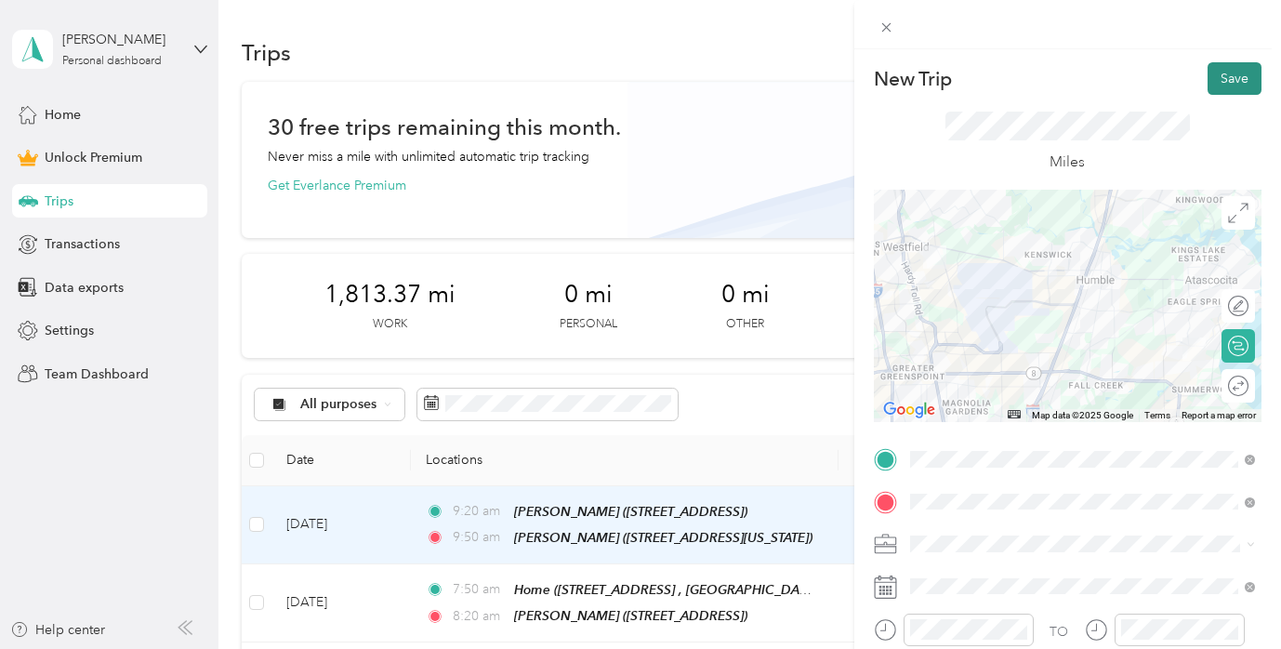
click at [1223, 77] on button "Save" at bounding box center [1235, 78] width 54 height 33
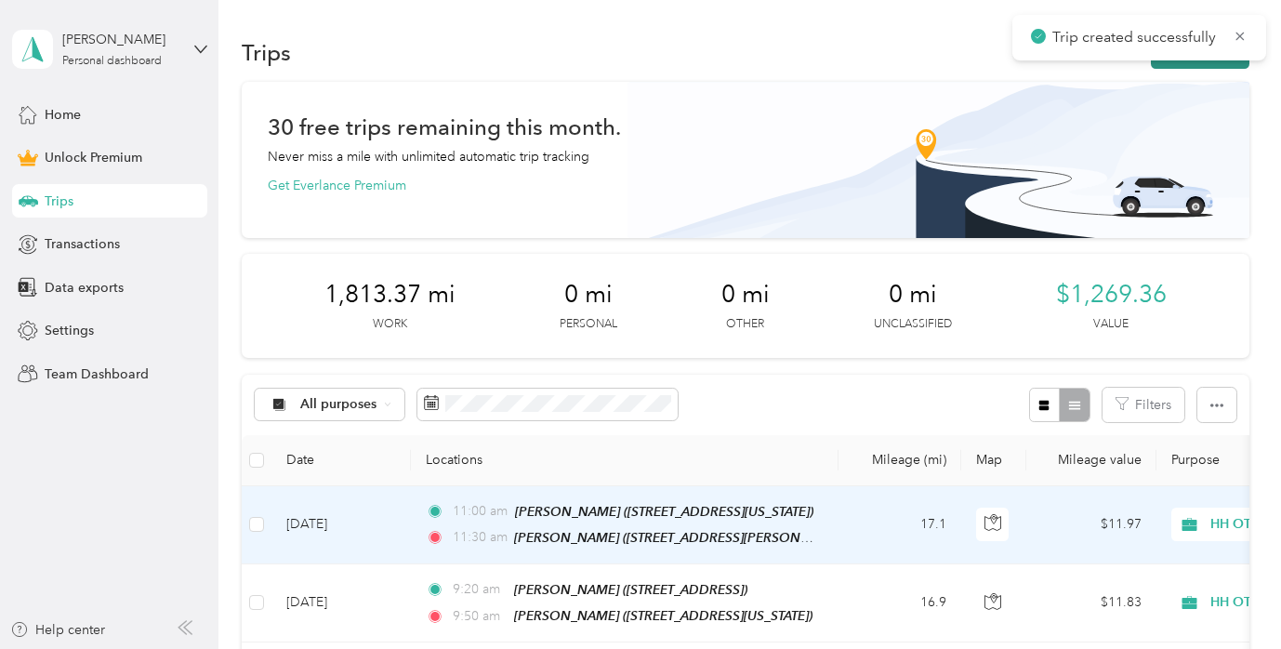
click at [1234, 63] on button "New trip" at bounding box center [1200, 52] width 99 height 33
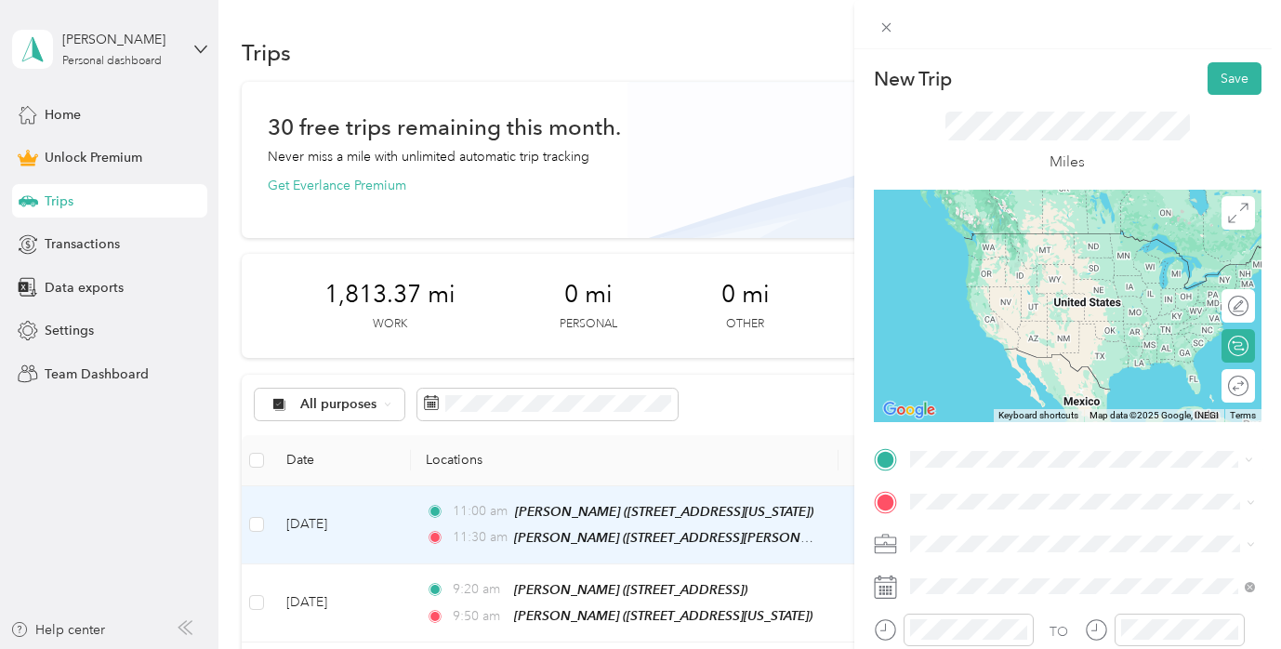
click at [979, 250] on div "[PERSON_NAME] [STREET_ADDRESS][PERSON_NAME]" at bounding box center [1054, 250] width 221 height 39
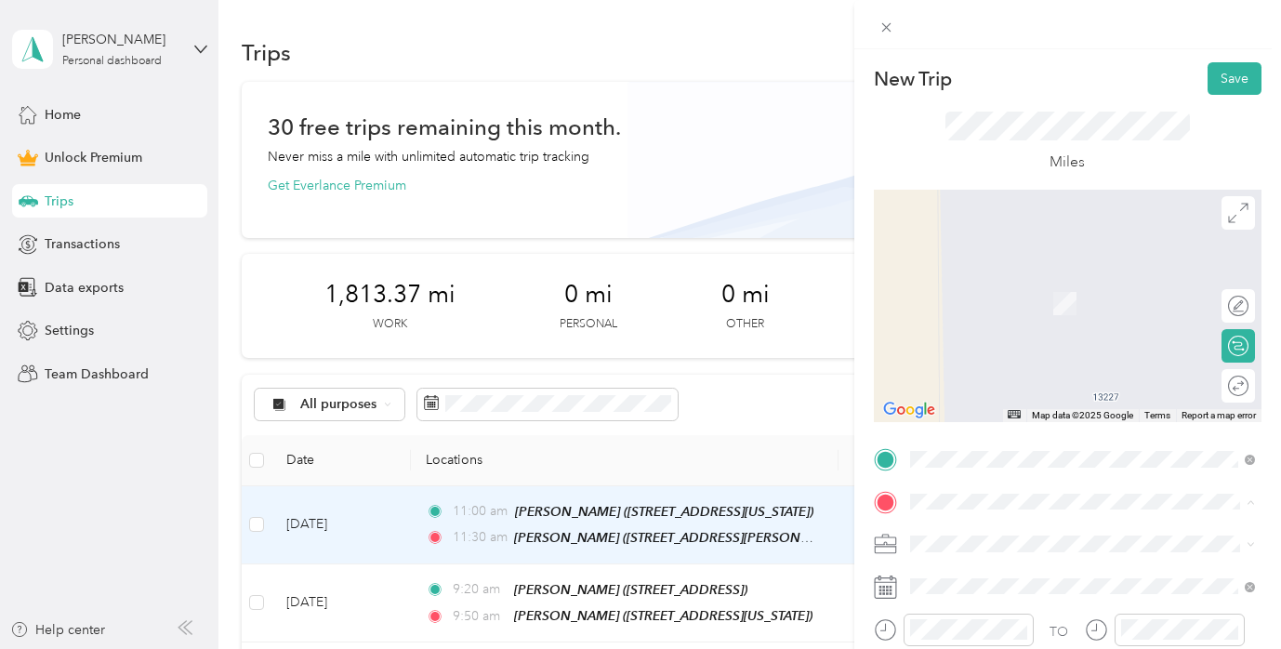
click at [1023, 405] on li "[PERSON_NAME] [STREET_ADDRESS] , 77346, [GEOGRAPHIC_DATA], [GEOGRAPHIC_DATA], […" at bounding box center [1083, 391] width 358 height 98
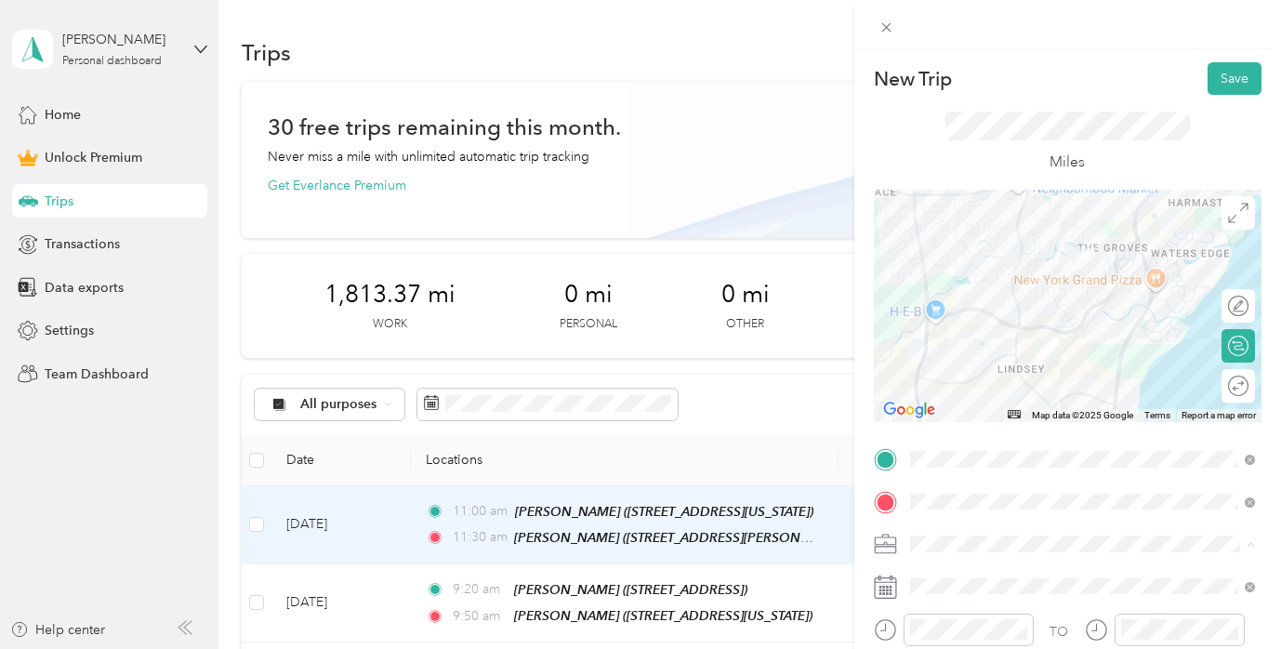
click at [994, 344] on div "HH OT" at bounding box center [1083, 348] width 332 height 20
click at [936, 408] on div "01" at bounding box center [929, 408] width 45 height 26
click at [983, 374] on div "00" at bounding box center [982, 382] width 45 height 26
click at [929, 377] on div "12" at bounding box center [929, 382] width 45 height 26
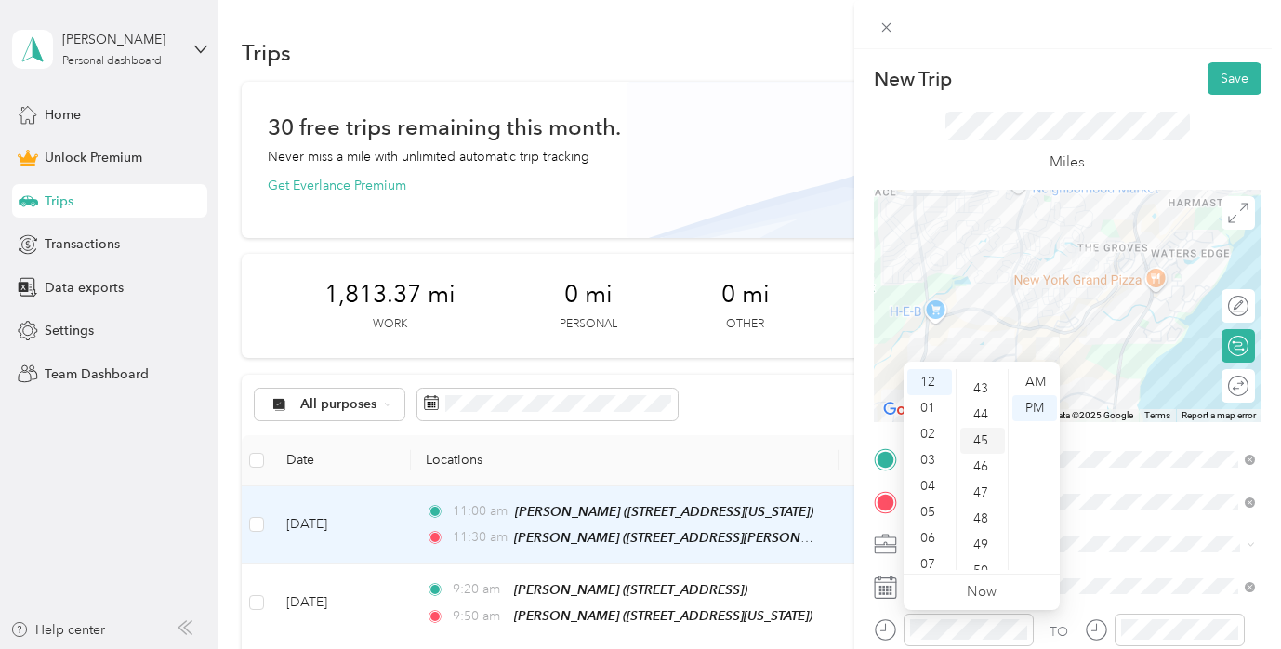
click at [985, 438] on div "45" at bounding box center [982, 441] width 45 height 26
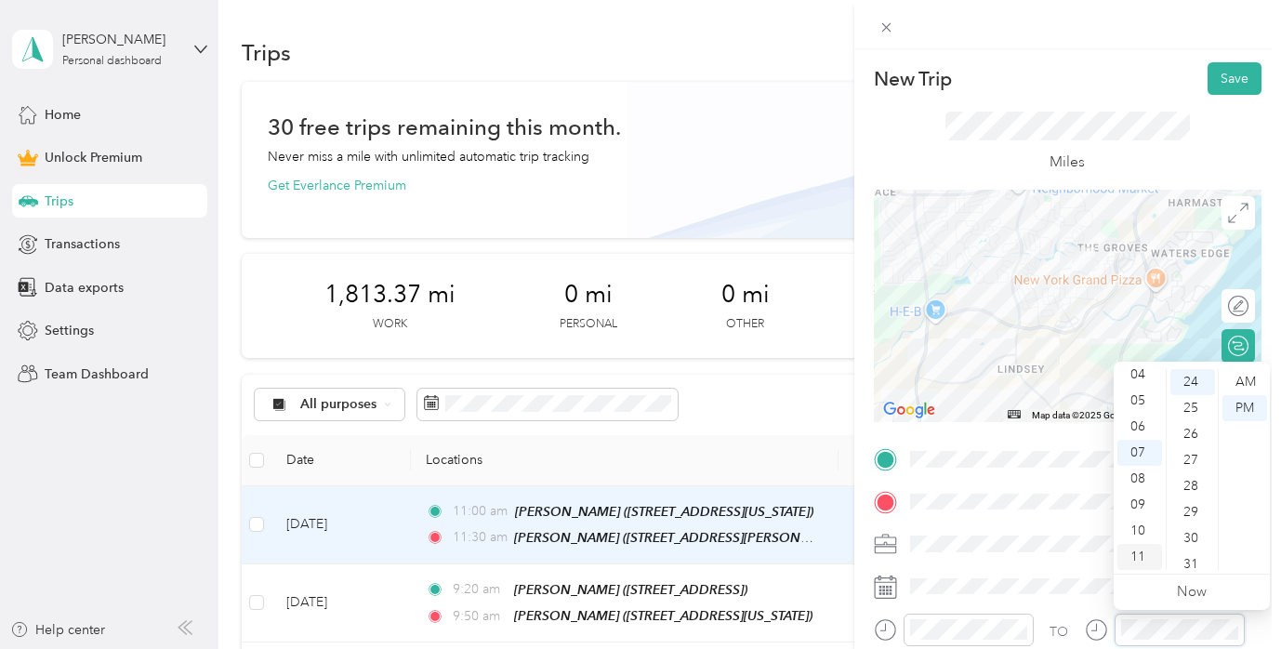
scroll to position [0, 0]
click at [1142, 380] on div "12" at bounding box center [1139, 382] width 45 height 26
click at [1190, 508] on ul "00 01 02 03 04 05 06 07 08 09 10 11 12 13 14 15 16 17 18 19 20 21 22 23 24 25 2…" at bounding box center [1192, 469] width 52 height 201
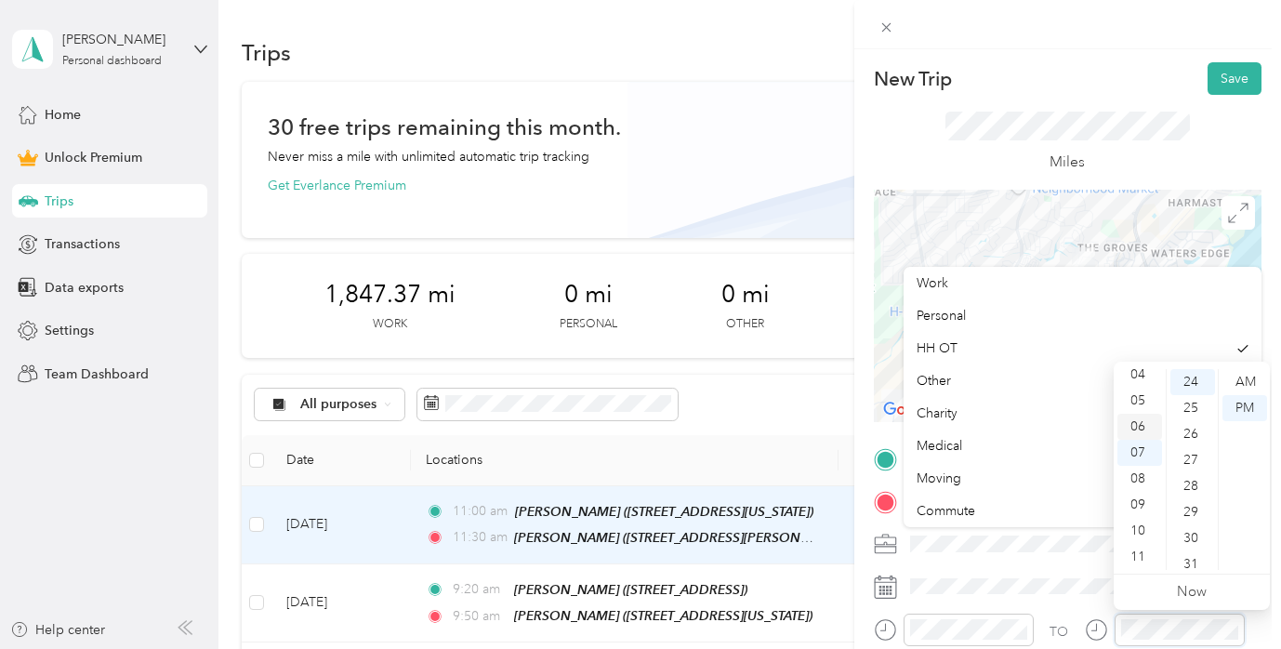
scroll to position [0, 0]
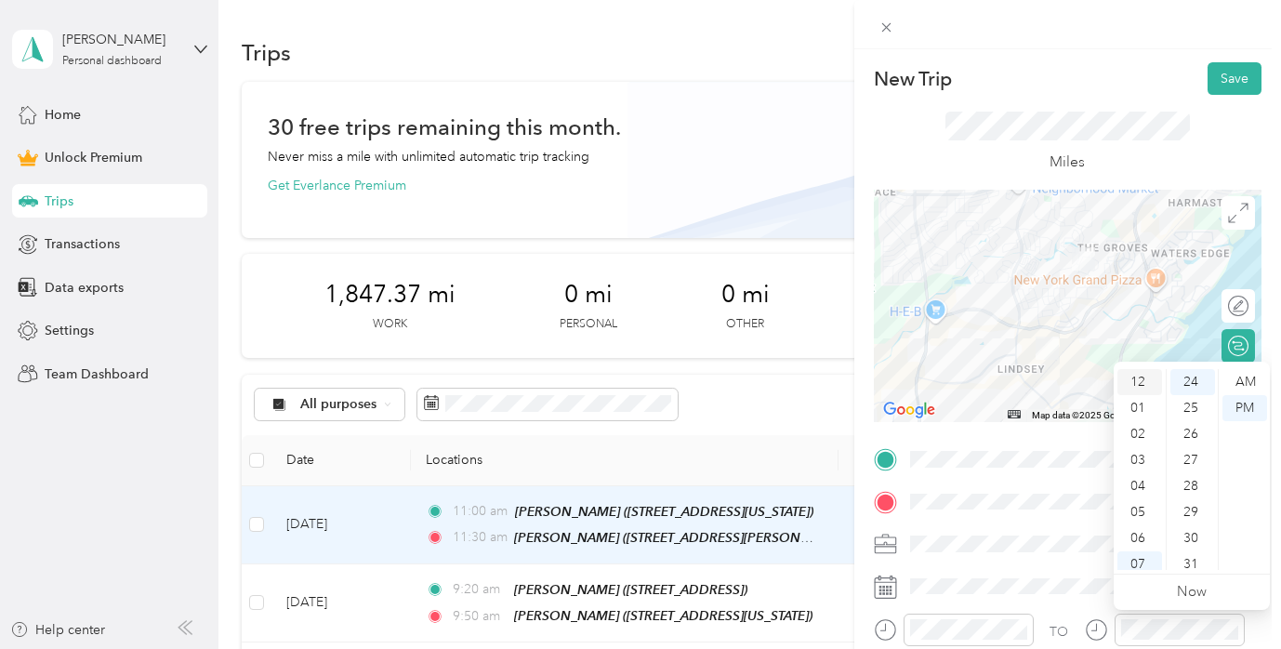
click at [1141, 378] on div "12" at bounding box center [1139, 382] width 45 height 26
click at [1140, 371] on div "12" at bounding box center [1139, 382] width 45 height 26
click at [1190, 522] on div "54" at bounding box center [1192, 528] width 45 height 26
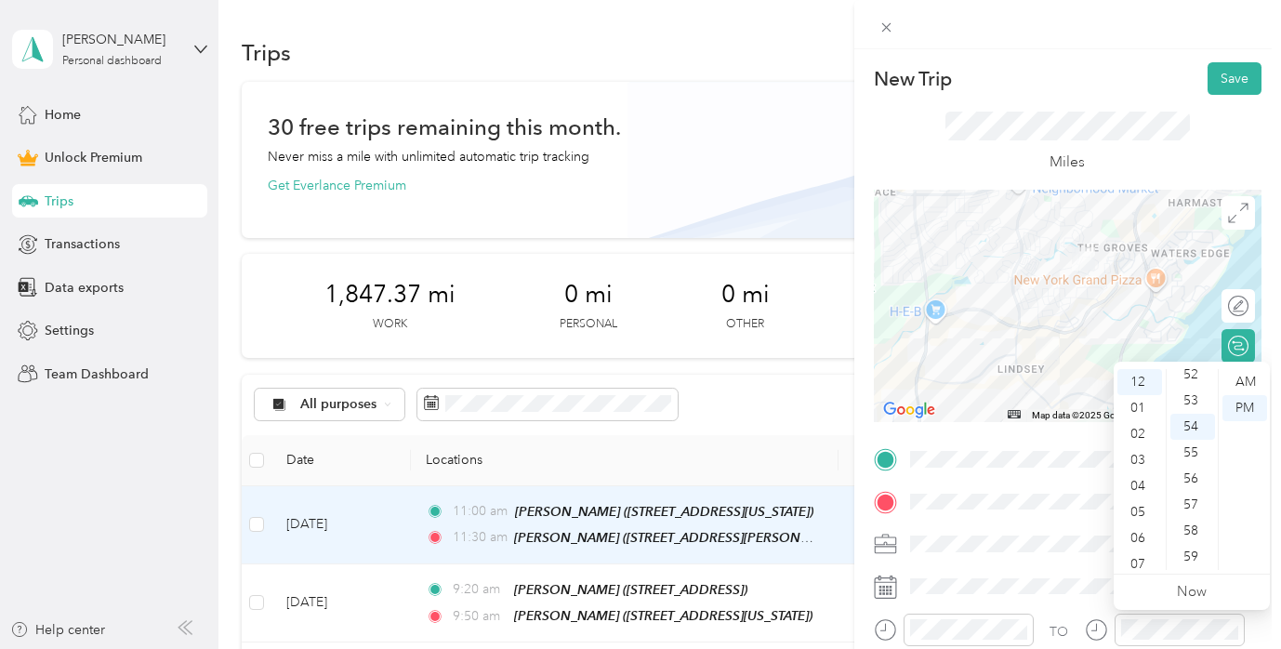
click at [1076, 568] on div "TO Add photo" at bounding box center [1068, 647] width 388 height 407
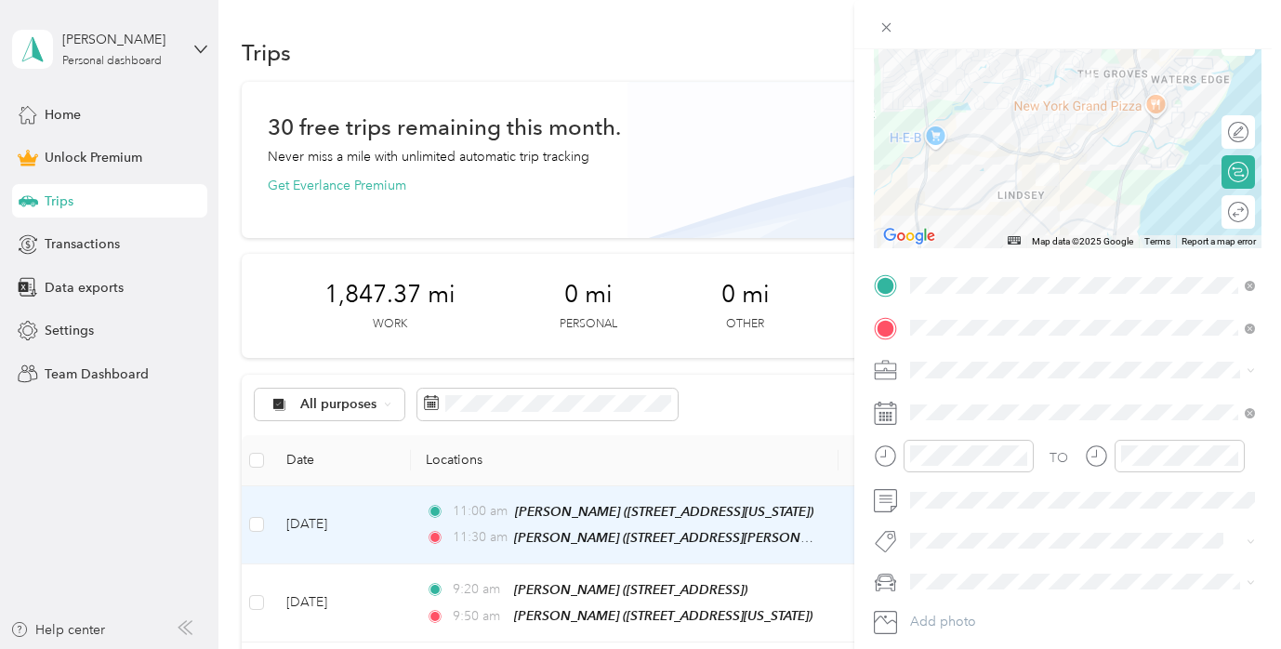
scroll to position [176, 0]
click at [997, 581] on li "Ot Session" at bounding box center [1083, 572] width 358 height 36
click at [981, 609] on div "[PERSON_NAME]’s Car" at bounding box center [1083, 616] width 332 height 20
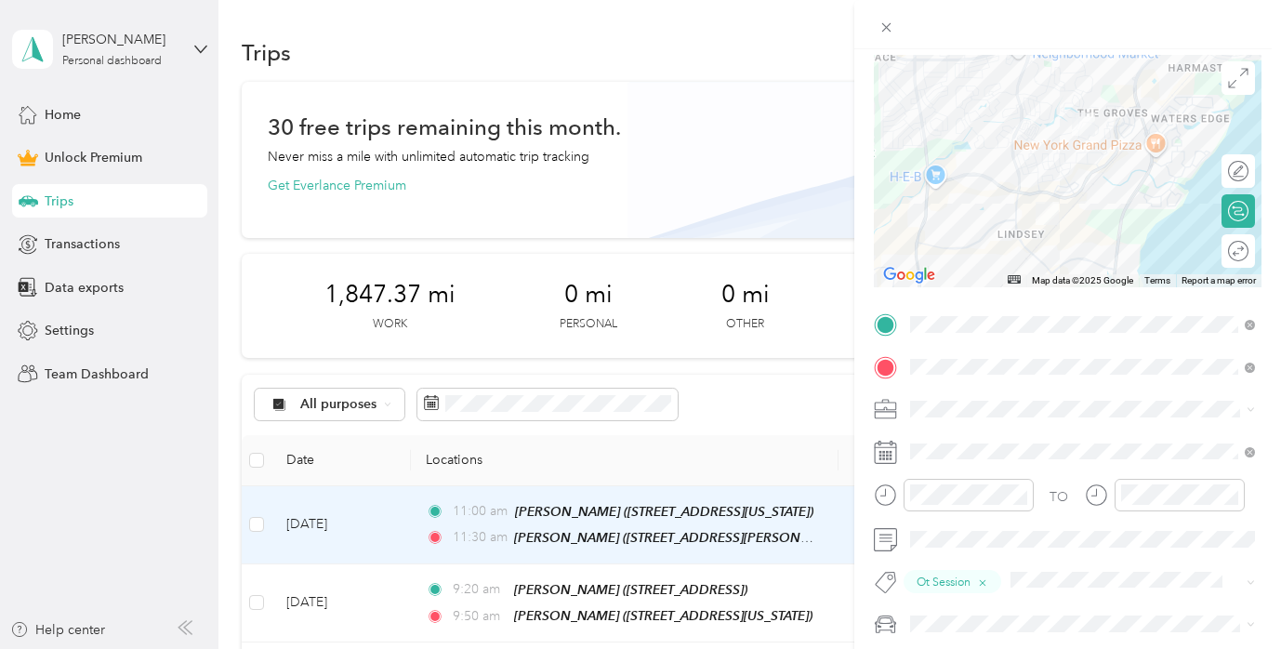
scroll to position [0, 0]
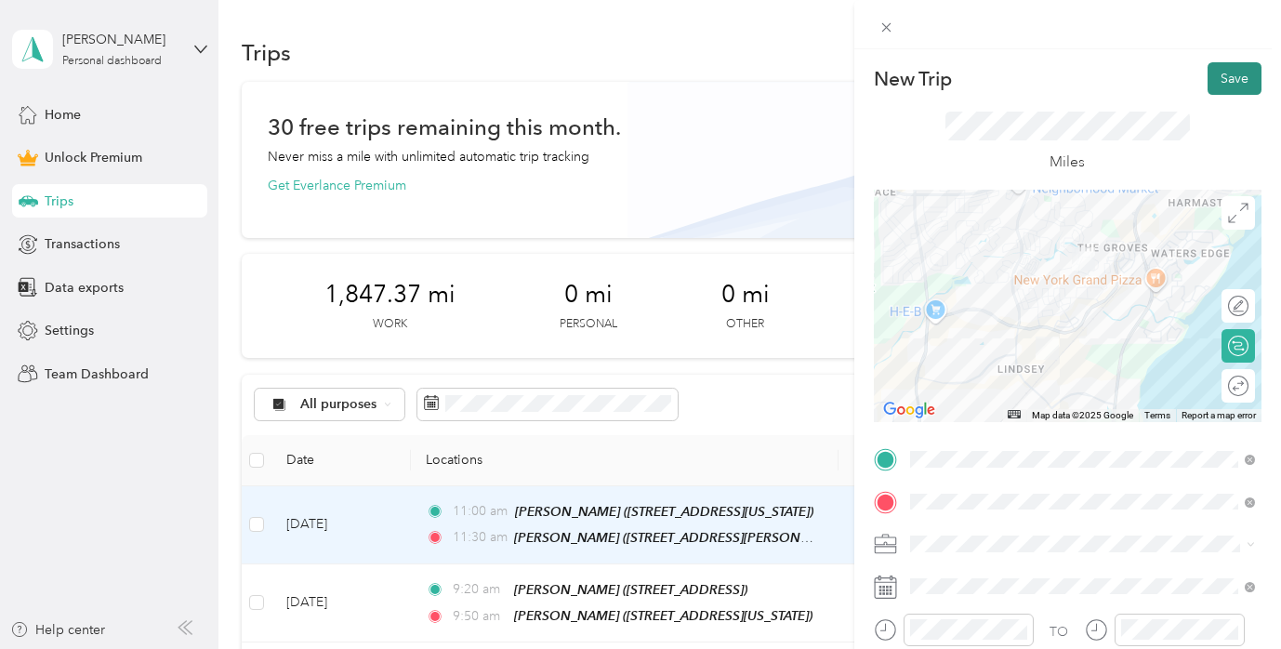
click at [1242, 72] on button "Save" at bounding box center [1235, 78] width 54 height 33
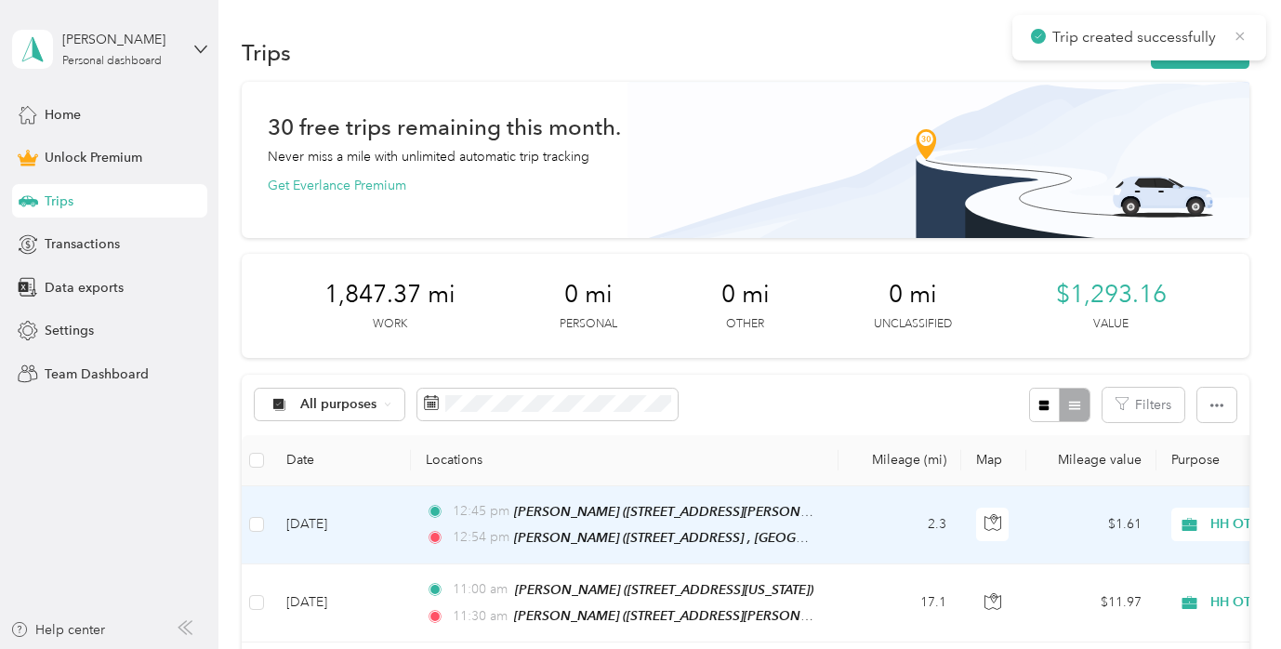
click at [1242, 40] on icon at bounding box center [1240, 36] width 15 height 17
click at [1225, 49] on button "New trip" at bounding box center [1200, 52] width 99 height 33
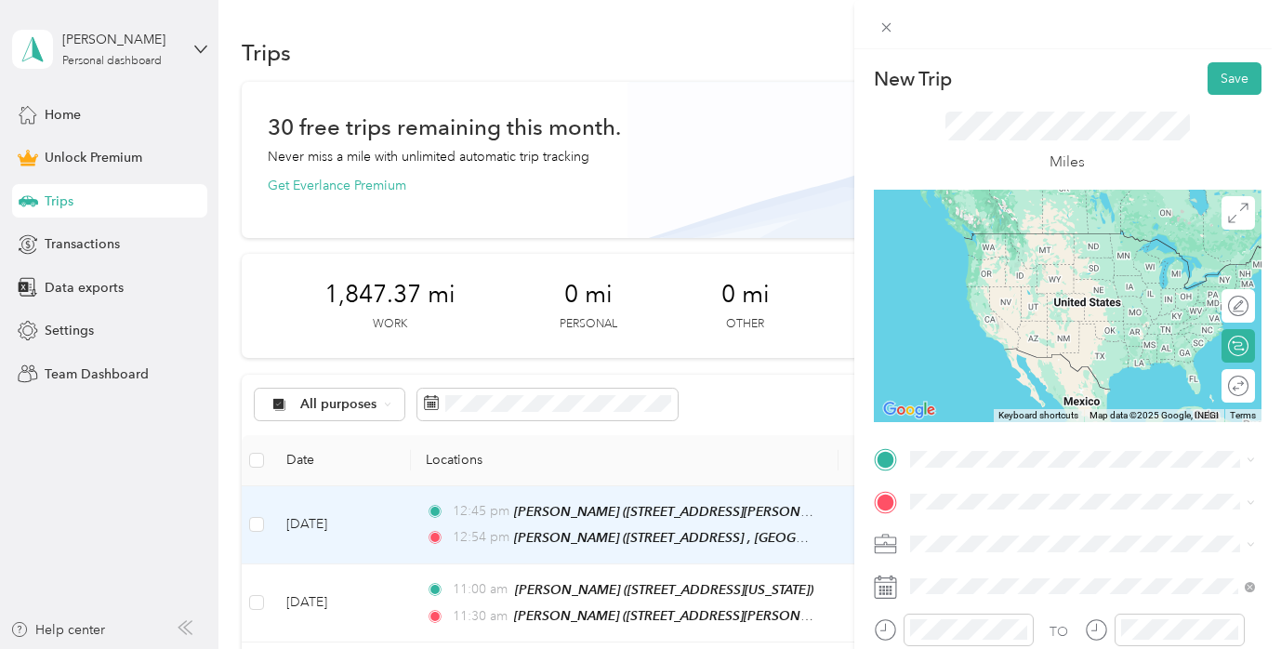
click at [1021, 271] on div "[PERSON_NAME] [STREET_ADDRESS] , 77346, [GEOGRAPHIC_DATA], [GEOGRAPHIC_DATA], […" at bounding box center [1096, 268] width 304 height 78
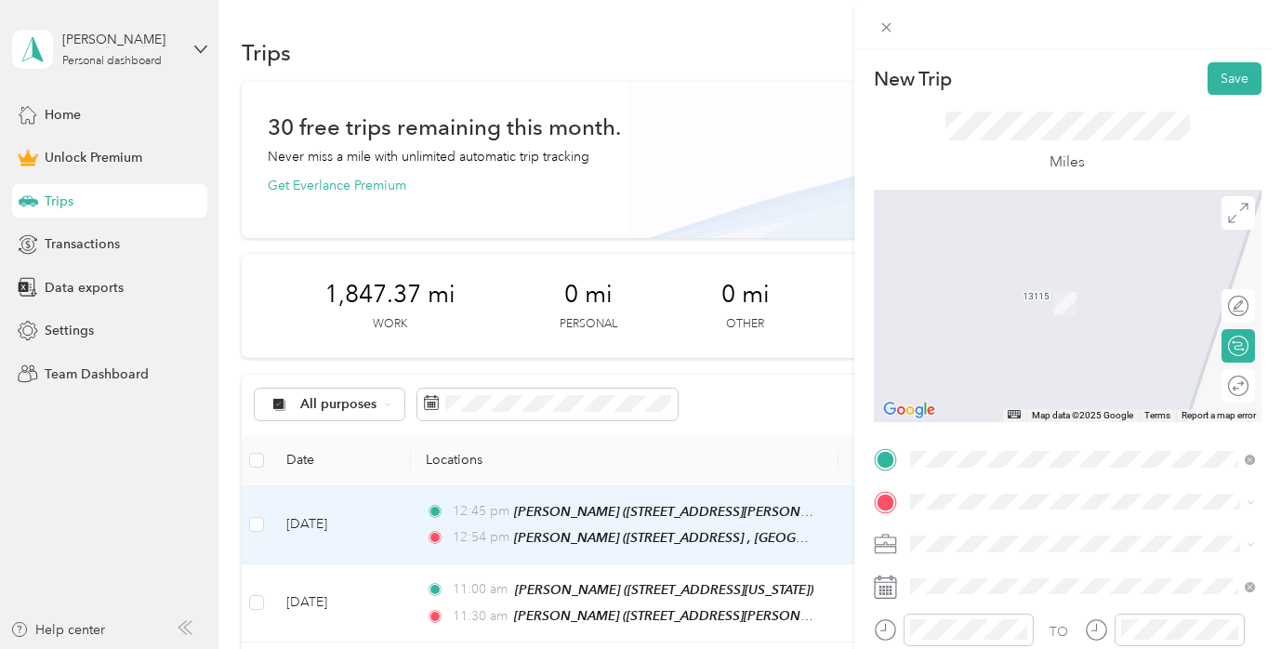
click at [1038, 301] on span "[STREET_ADDRESS] , [GEOGRAPHIC_DATA], [GEOGRAPHIC_DATA], [GEOGRAPHIC_DATA]" at bounding box center [1081, 310] width 275 height 35
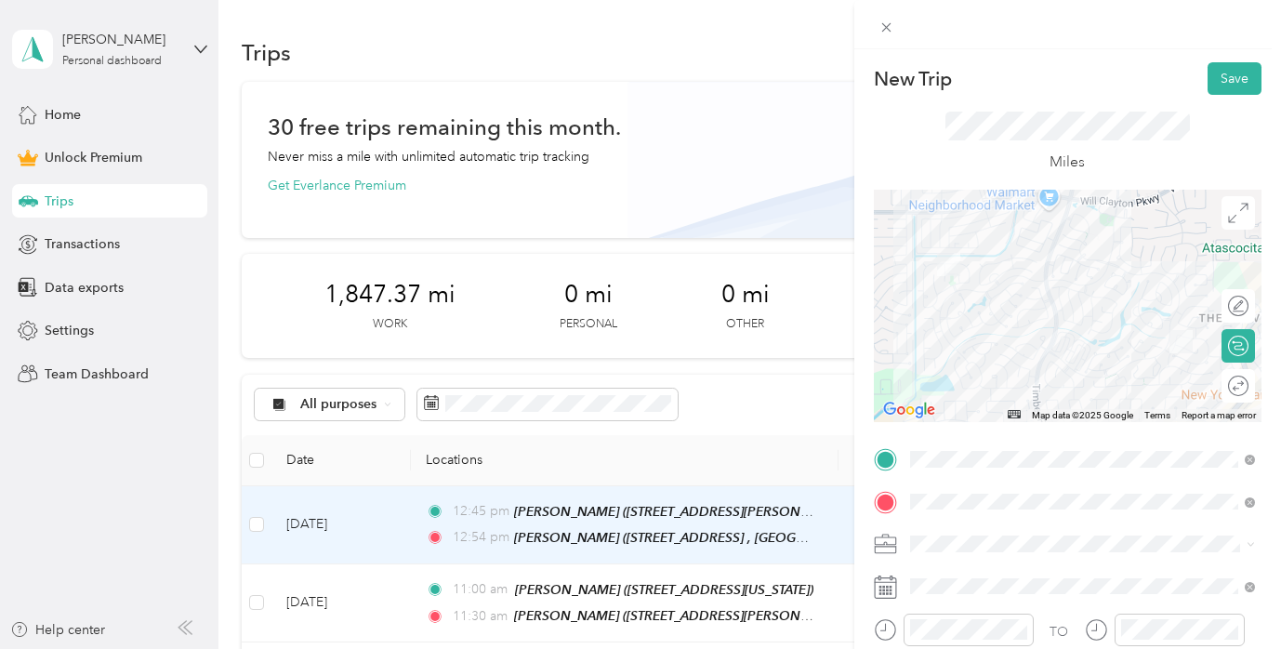
click at [1012, 351] on div "HH OT" at bounding box center [1083, 348] width 332 height 20
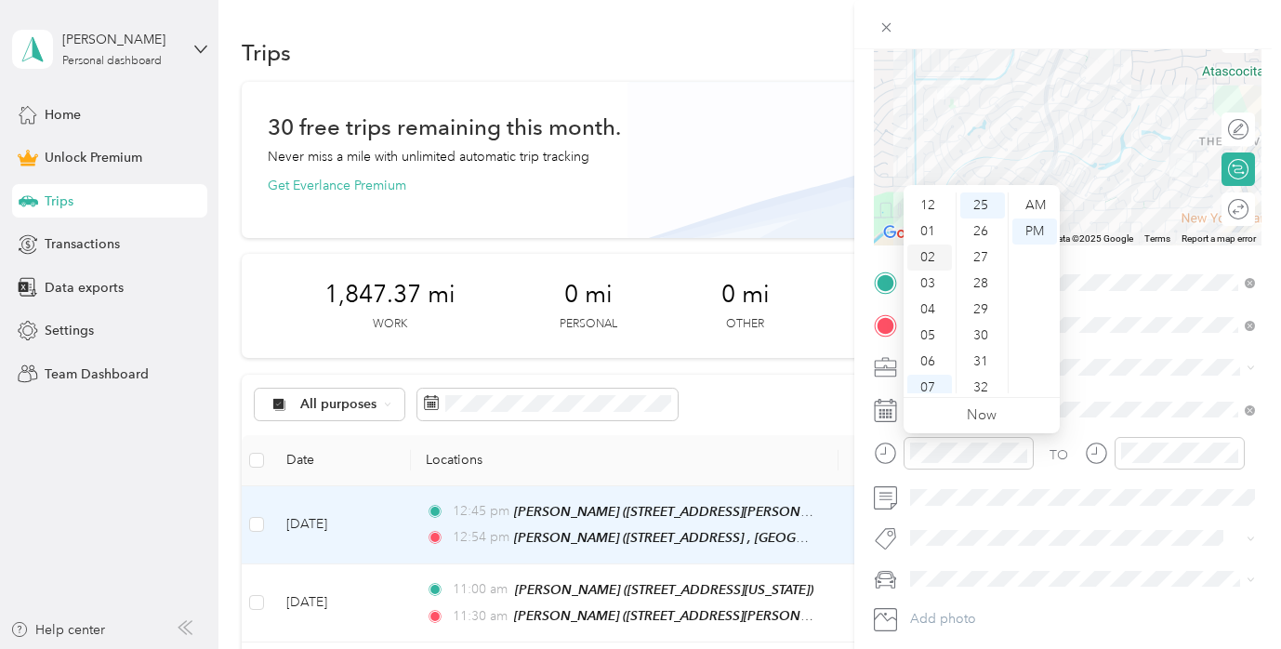
click at [925, 261] on div "02" at bounding box center [929, 257] width 45 height 26
click at [992, 208] on div "00" at bounding box center [982, 205] width 45 height 26
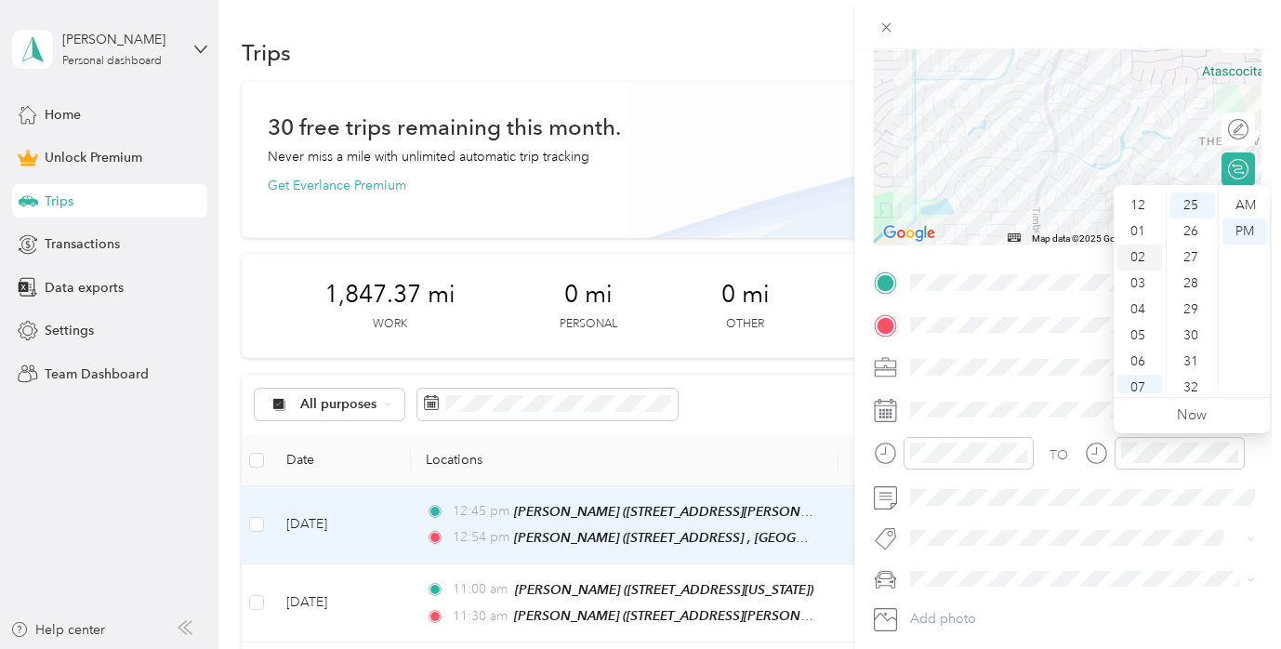
click at [1143, 255] on div "02" at bounding box center [1139, 257] width 45 height 26
click at [1187, 329] on div "10" at bounding box center [1192, 335] width 45 height 26
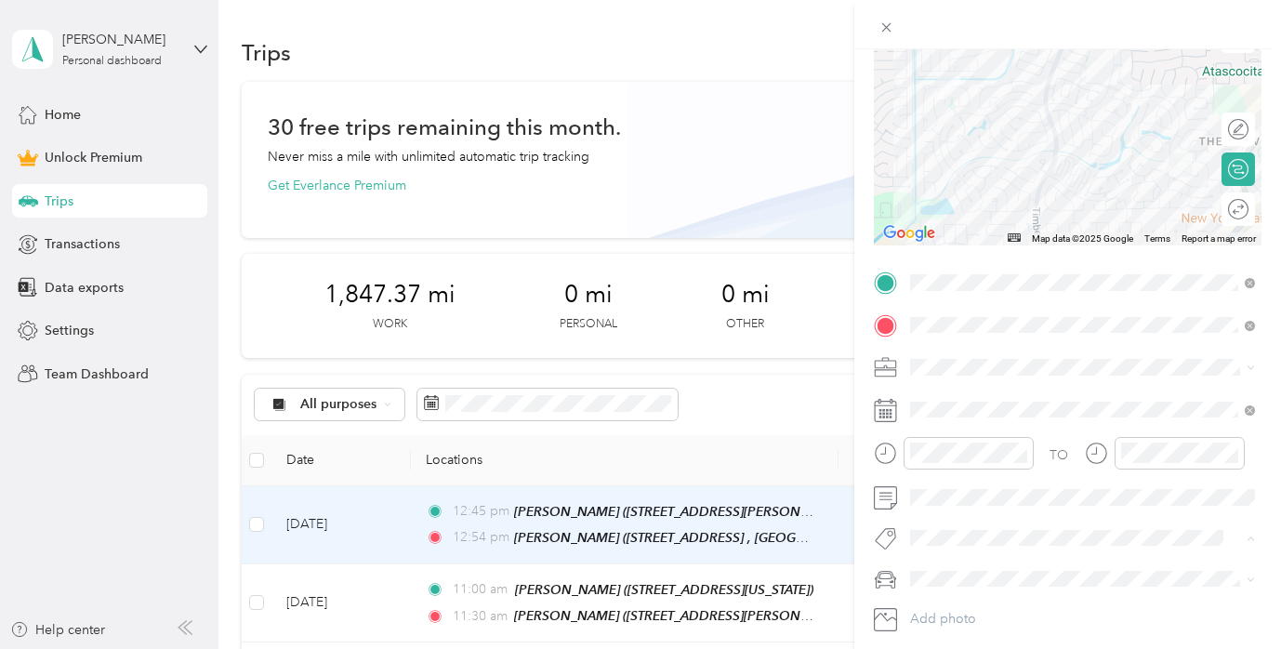
click at [973, 574] on button "Ot Session" at bounding box center [957, 571] width 80 height 23
click at [973, 617] on li "[PERSON_NAME]’s Car" at bounding box center [1083, 615] width 358 height 33
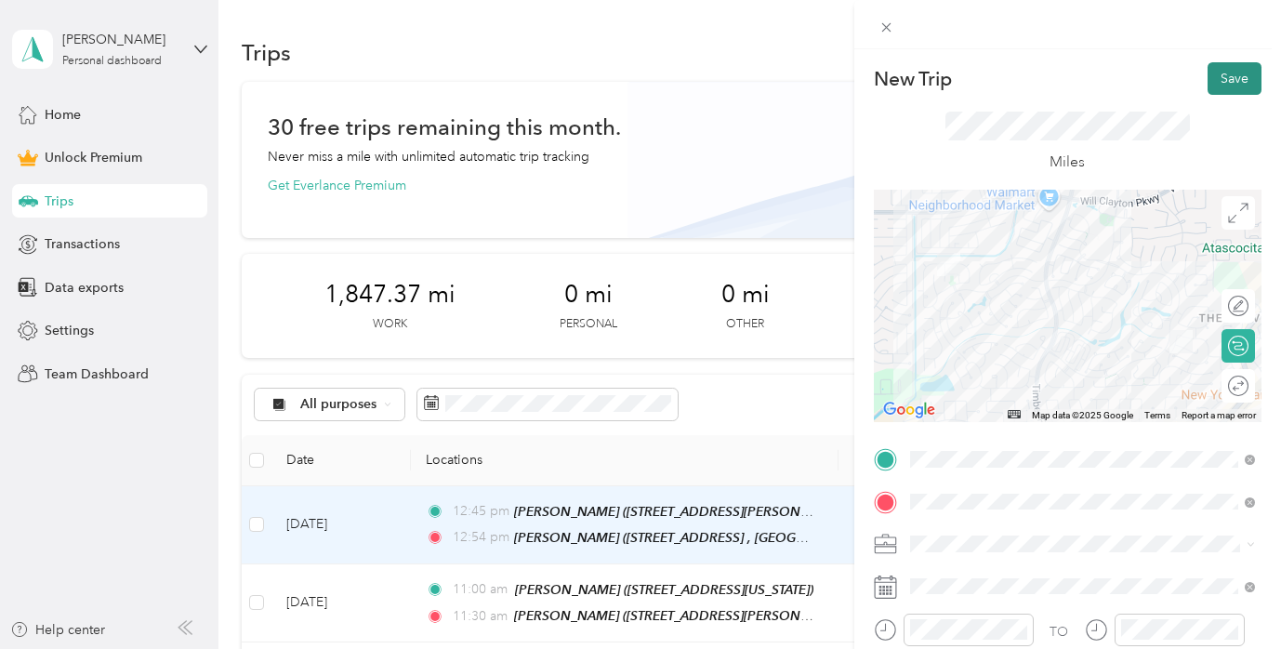
click at [1226, 77] on button "Save" at bounding box center [1235, 78] width 54 height 33
